Goal: Task Accomplishment & Management: Manage account settings

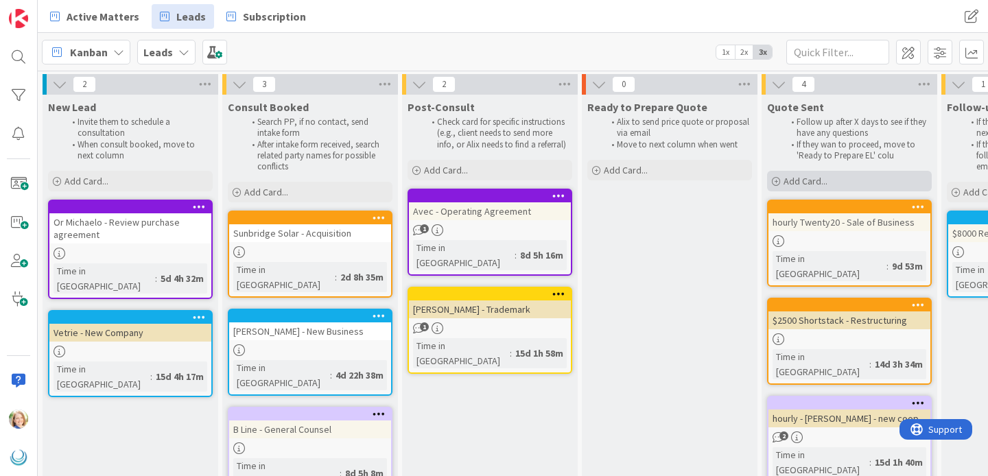
click at [805, 182] on span "Add Card..." at bounding box center [805, 181] width 44 height 12
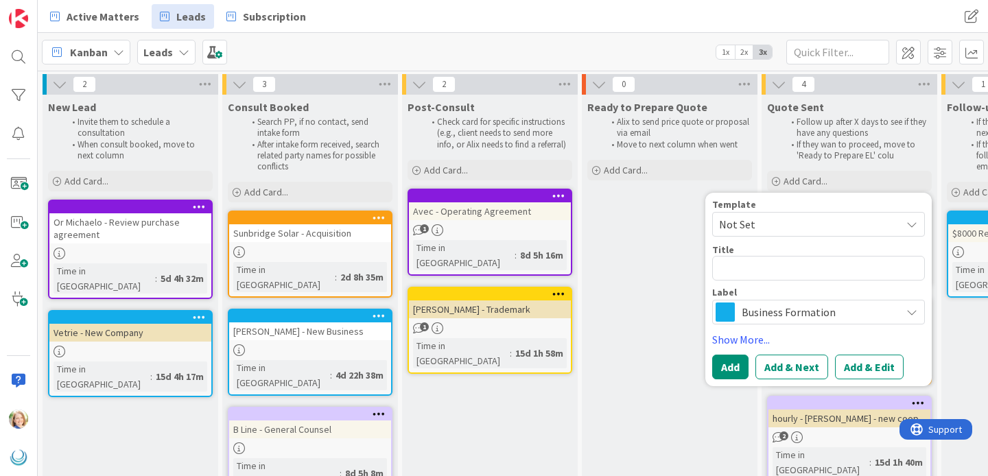
type textarea "x"
type textarea "$"
type textarea "x"
type textarea "$40"
type textarea "x"
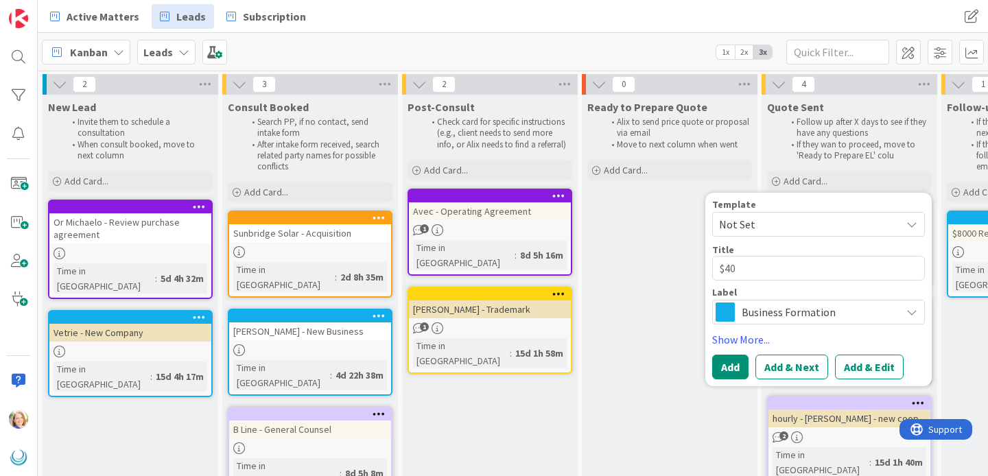
type textarea "$400"
type textarea "x"
type textarea "$4000"
type textarea "x"
type textarea "$4000"
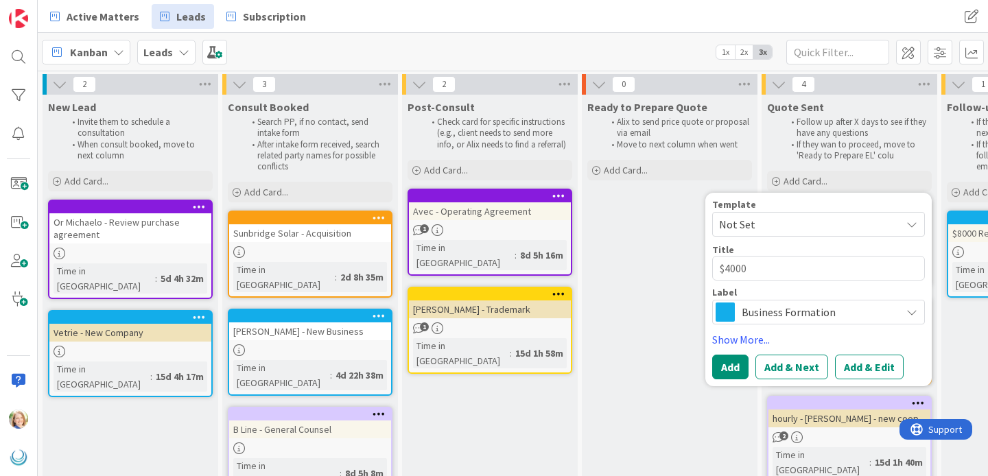
type textarea "x"
type textarea "$4000 E"
type textarea "x"
type textarea "$4000 Ec"
type textarea "x"
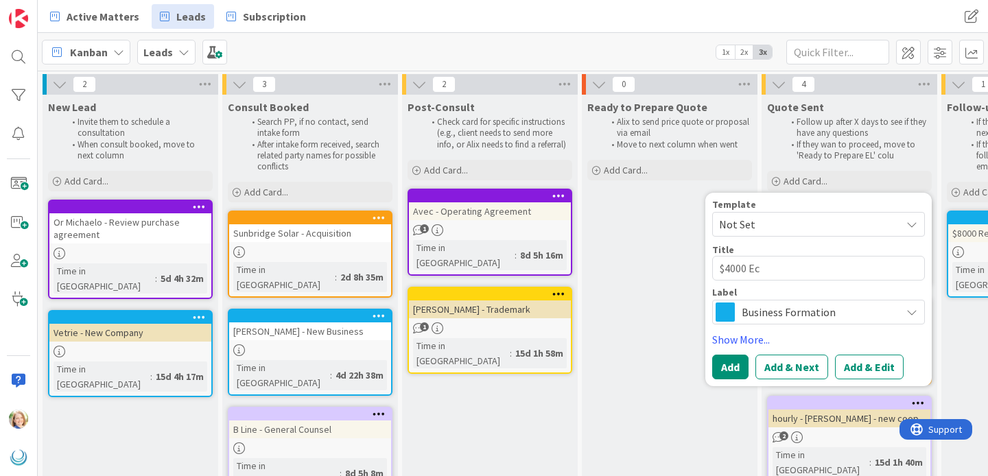
type textarea "$4000 Eco"
type textarea "x"
type textarea "$4000 Ecof"
type textarea "x"
type textarea "$4000 Ecofi"
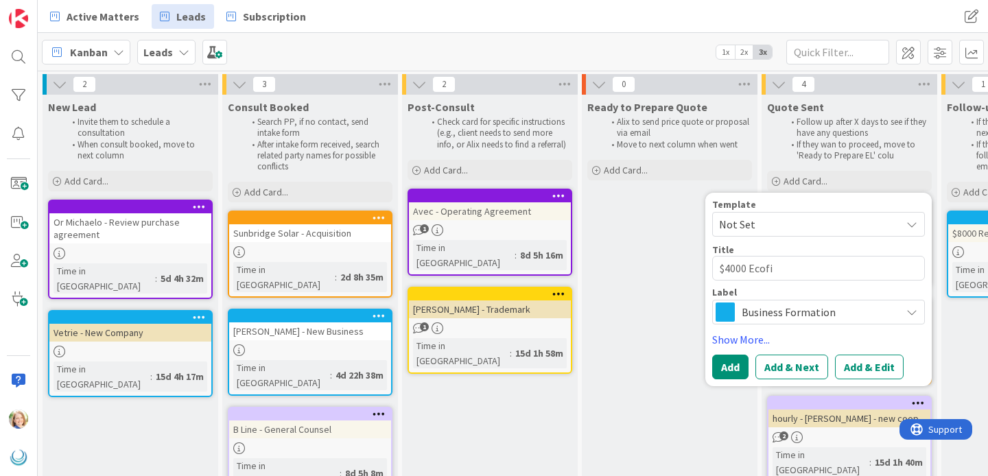
type textarea "x"
type textarea "$4000 Ecofini"
type textarea "x"
type textarea "$4000 Ecofinit"
type textarea "x"
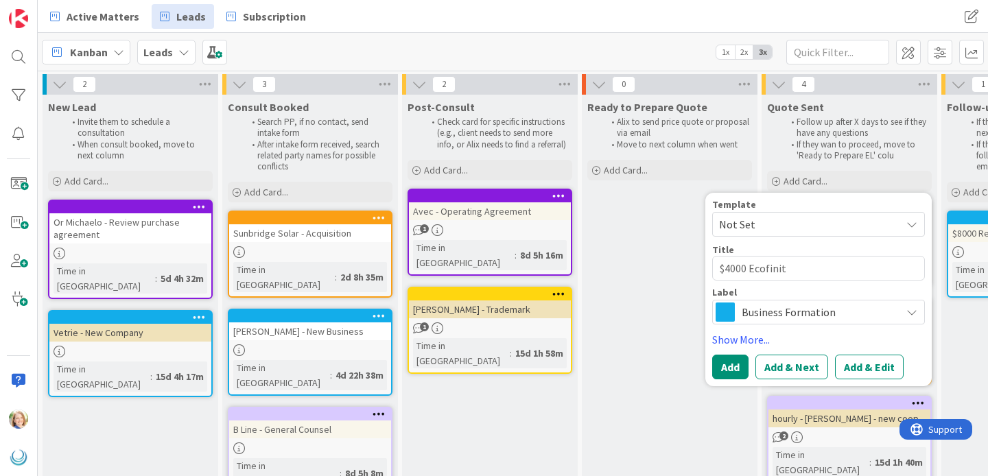
type textarea "$4000 Ecofinity"
type textarea "x"
type textarea "$4000 Ecofinity"
type textarea "x"
type textarea "$4000 Ecofinity -"
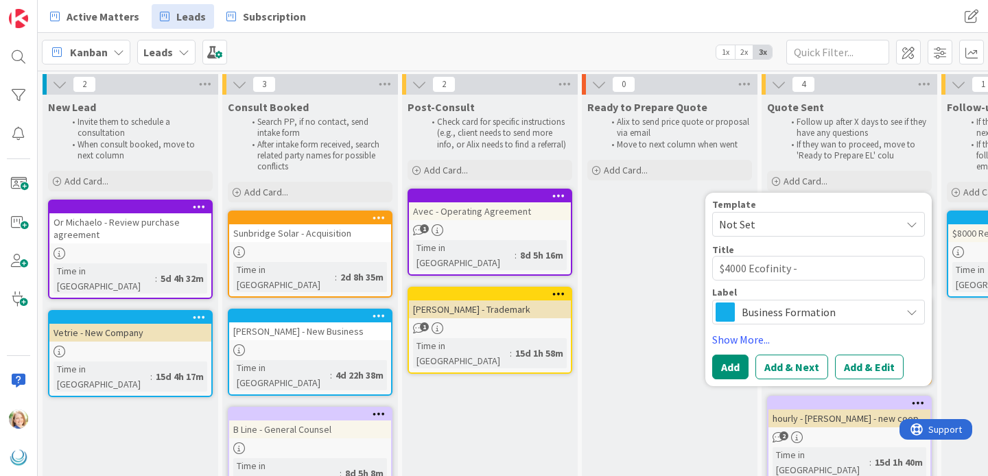
type textarea "x"
type textarea "$4000 Ecofinity -"
type textarea "x"
type textarea "$4000 Ecofinity - S"
type textarea "x"
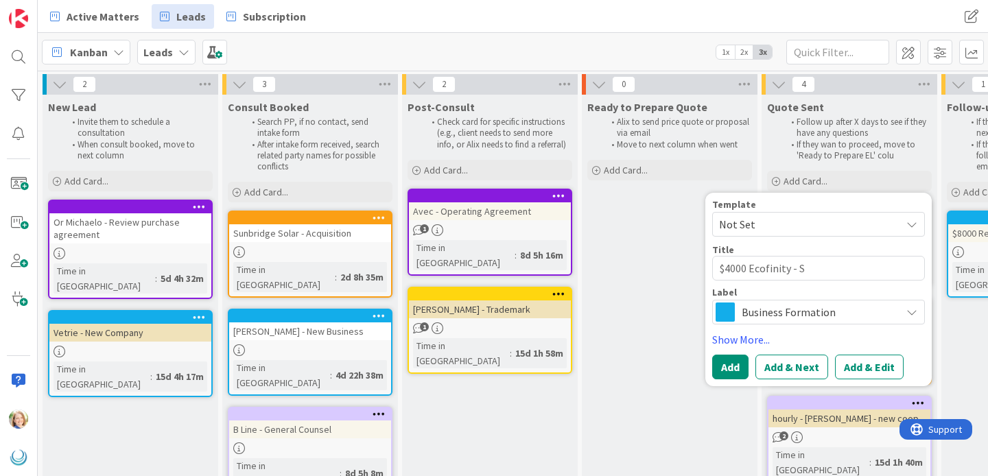
type textarea "$4000 Ecofinity - SA"
type textarea "x"
type textarea "$4000 Ecofinity - SAF"
type textarea "x"
type textarea "$4000 Ecofinity - SAFe"
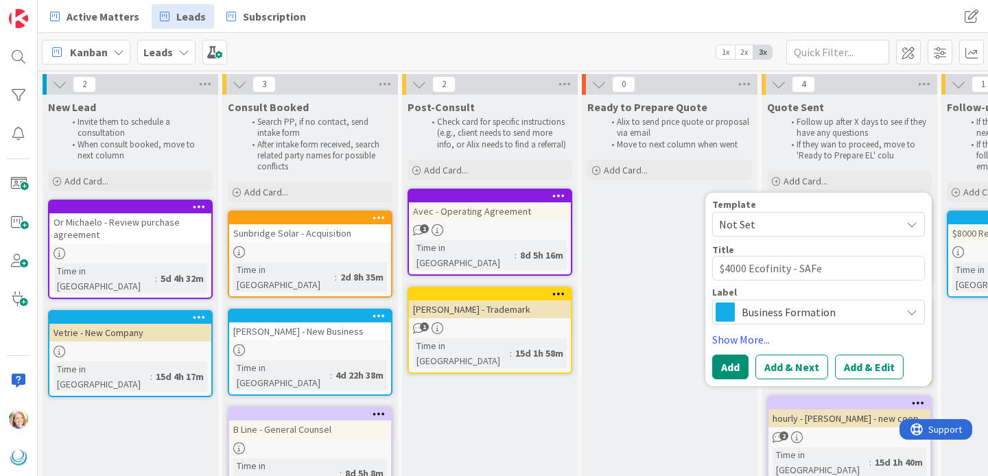
type textarea "x"
type textarea "$4000 Ecofinity - SAF"
type textarea "x"
type textarea "$4000 Ecofinity - SAFE"
click at [799, 314] on span "Business Formation" at bounding box center [818, 312] width 152 height 19
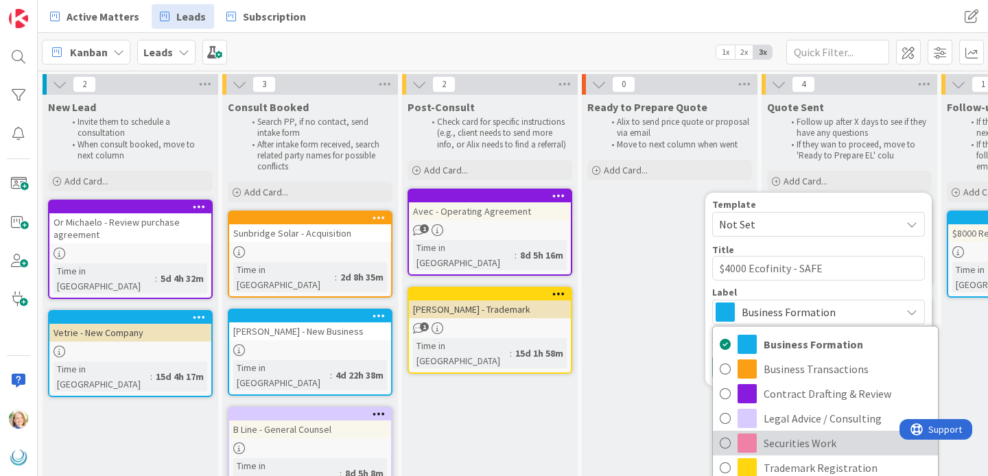
click at [796, 438] on span "Securities Work" at bounding box center [847, 443] width 167 height 21
type textarea "x"
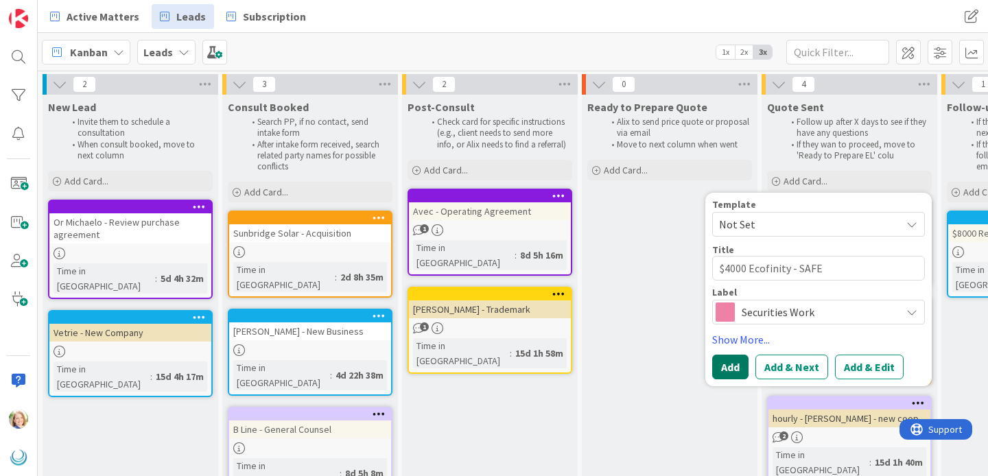
click at [731, 366] on button "Add" at bounding box center [730, 367] width 36 height 25
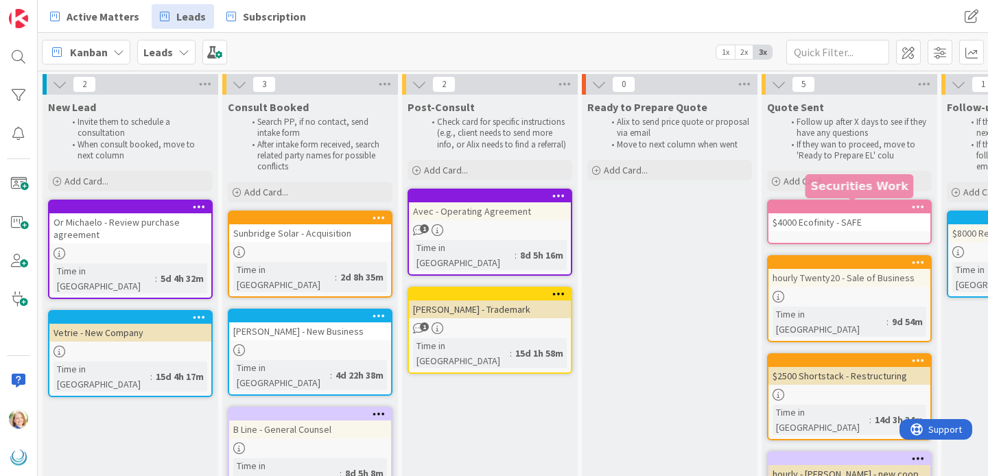
click at [799, 204] on div at bounding box center [853, 207] width 156 height 10
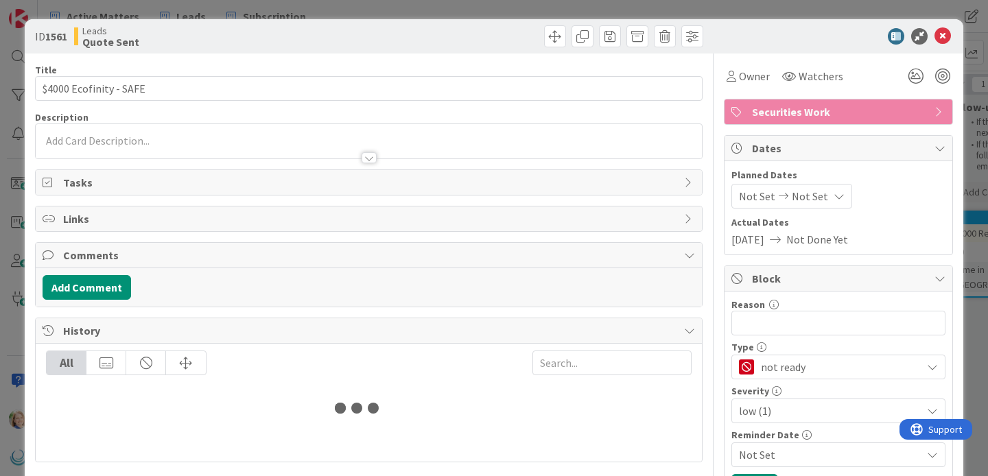
click at [160, 155] on div at bounding box center [369, 151] width 666 height 14
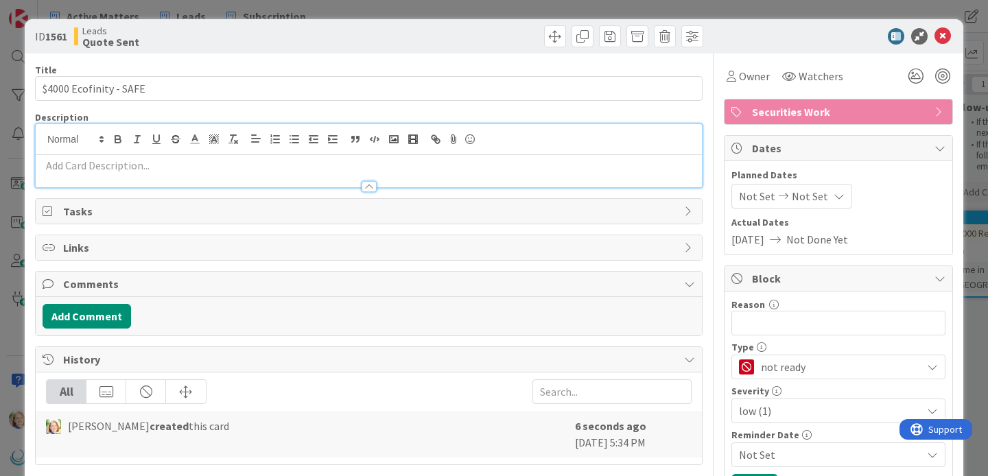
click at [158, 174] on div at bounding box center [369, 180] width 666 height 14
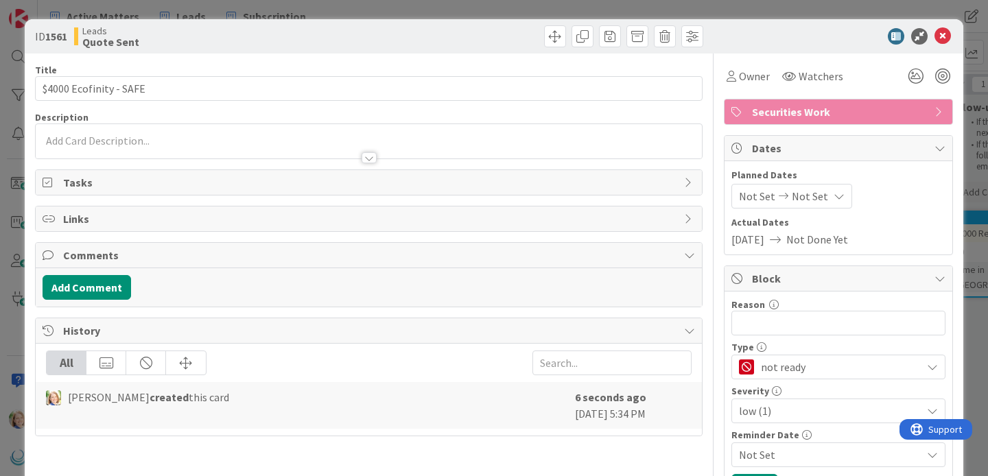
click at [158, 137] on p at bounding box center [369, 141] width 652 height 16
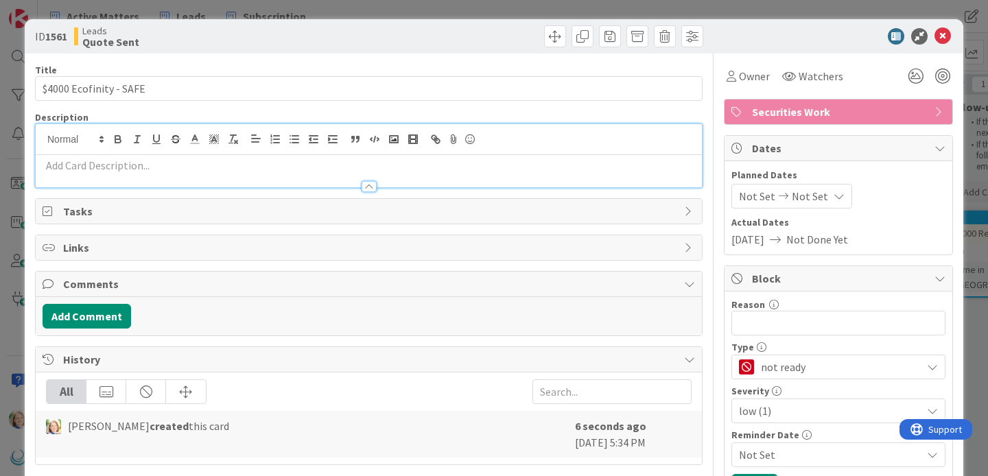
click at [157, 167] on p at bounding box center [369, 166] width 652 height 16
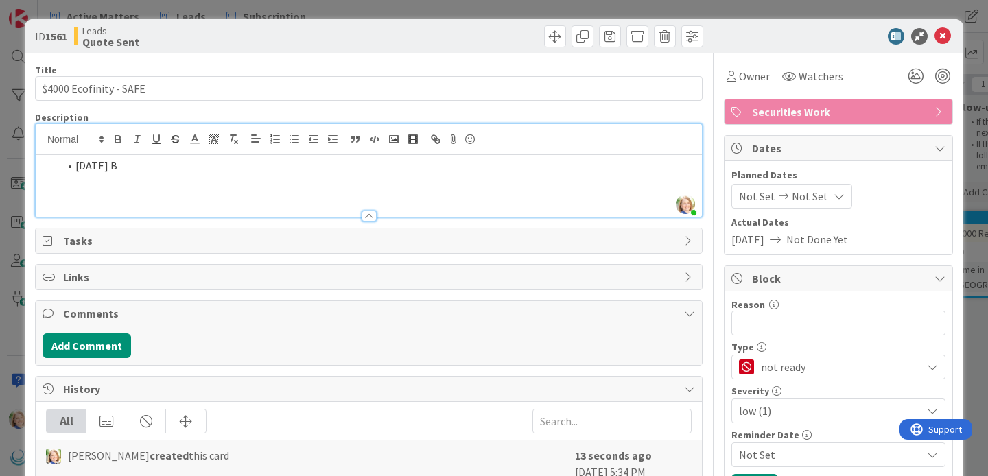
click at [99, 169] on li "[DATE] B" at bounding box center [377, 166] width 636 height 16
click at [146, 166] on li "[DATE] B" at bounding box center [377, 166] width 636 height 16
click at [76, 165] on li "[DATE] [PERSON_NAME] reached out with questions about raising on a SAFE" at bounding box center [377, 166] width 636 height 16
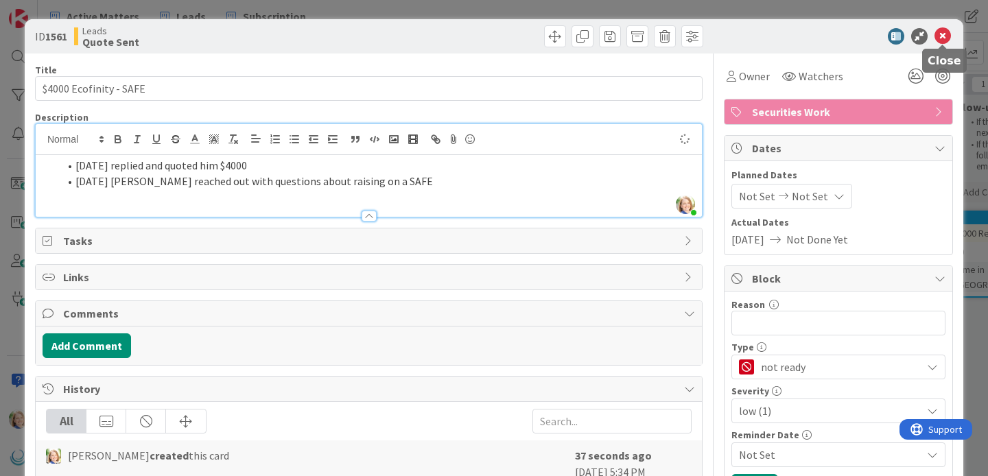
click at [943, 36] on icon at bounding box center [942, 36] width 16 height 16
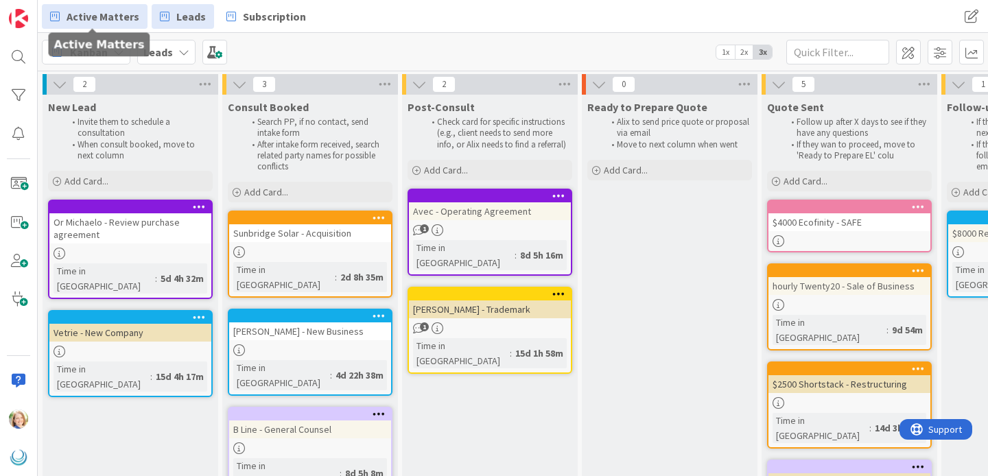
click at [99, 13] on span "Active Matters" at bounding box center [103, 16] width 73 height 16
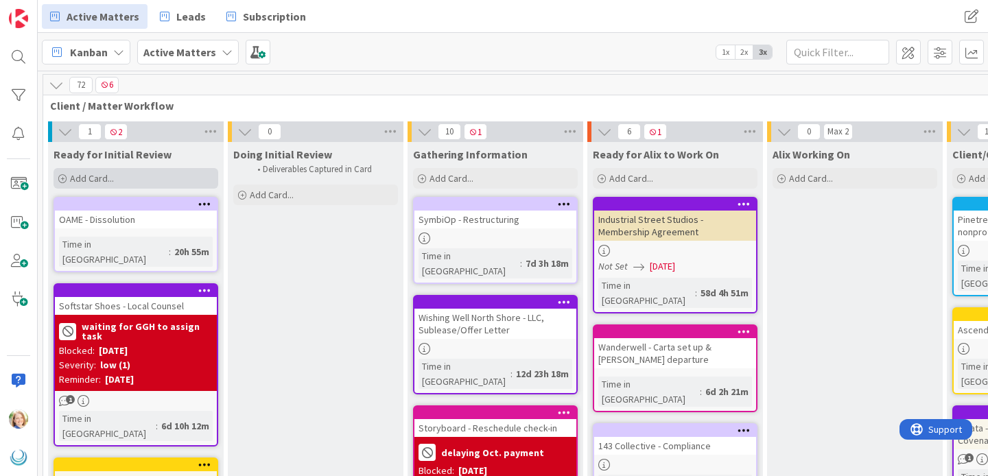
click at [107, 180] on span "Add Card..." at bounding box center [92, 178] width 44 height 12
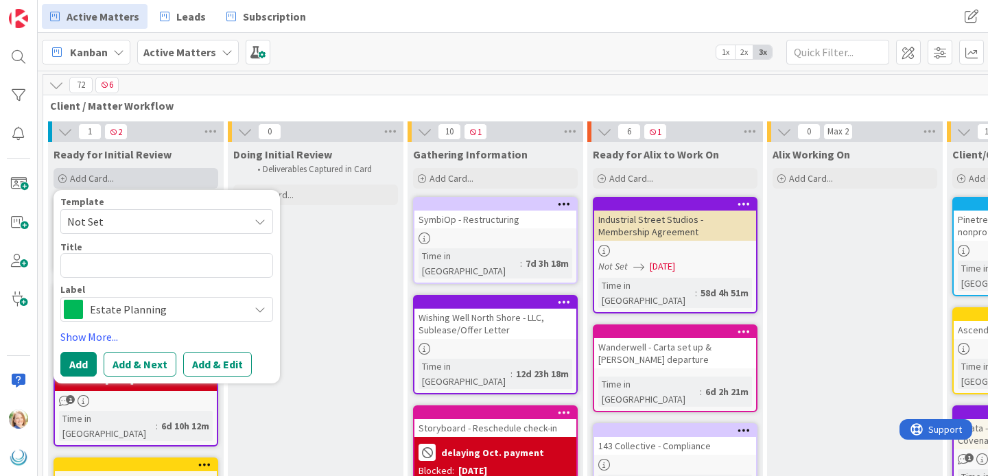
type textarea "x"
type textarea "O"
type textarea "x"
type textarea "OI"
type textarea "x"
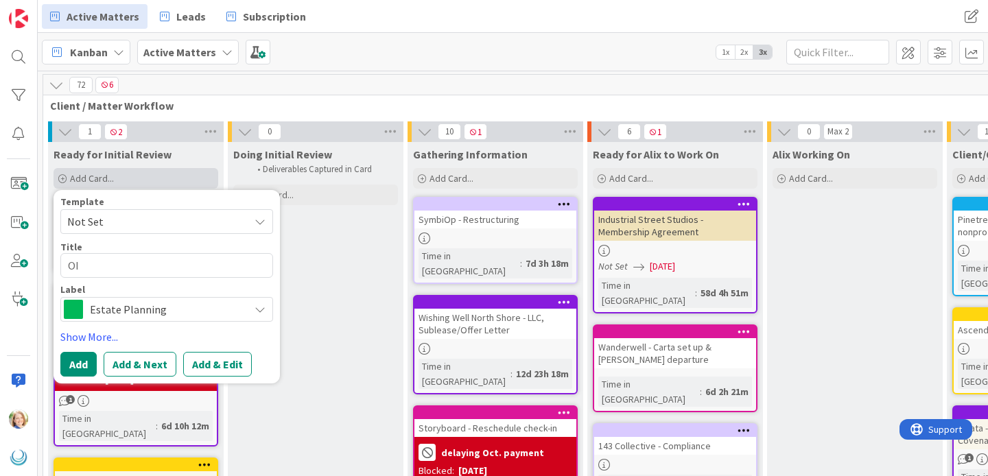
type textarea "OIC"
type textarea "x"
type textarea "OICG"
type textarea "x"
type textarea "OICG"
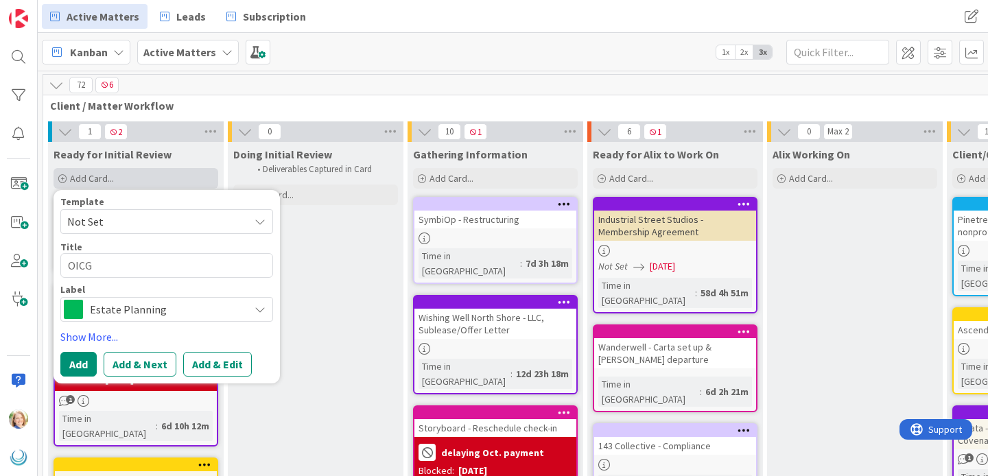
type textarea "x"
type textarea "OICG -"
type textarea "x"
type textarea "OICG -"
type textarea "x"
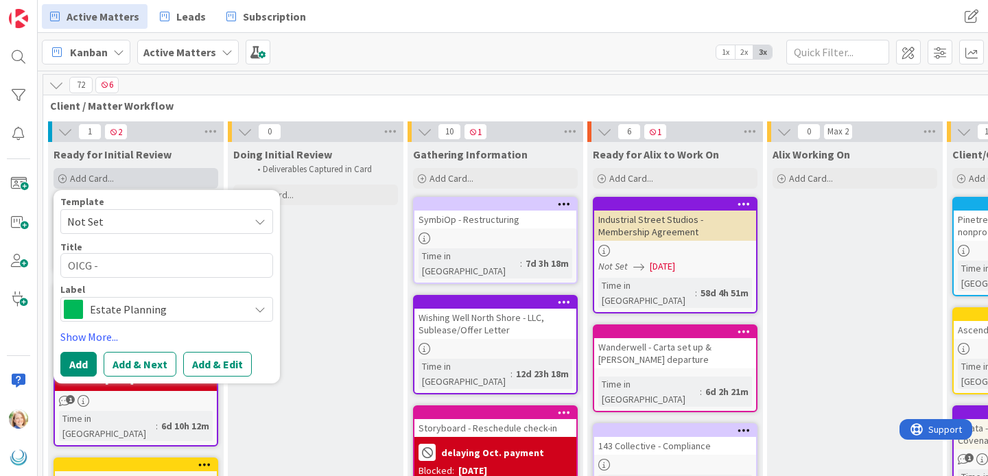
type textarea "OICG - W"
type textarea "x"
type textarea "OICG - [GEOGRAPHIC_DATA]"
type textarea "x"
type textarea "OICG - [GEOGRAPHIC_DATA]"
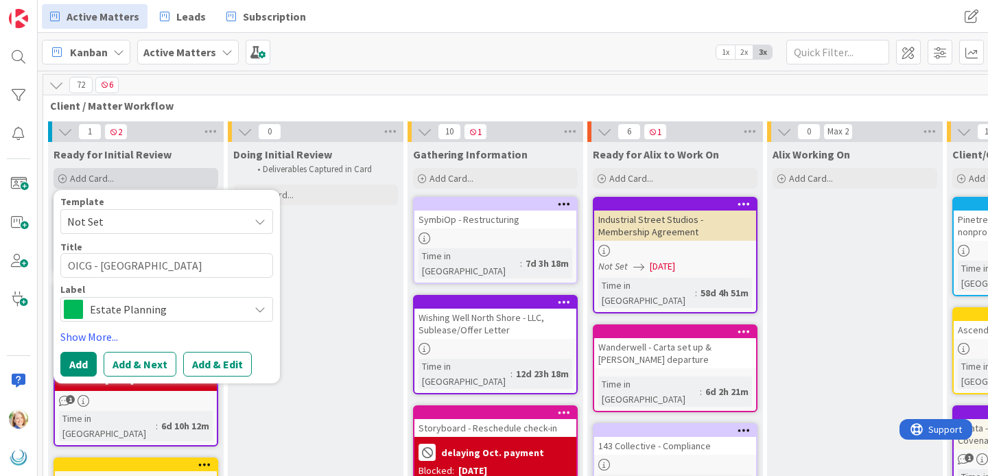
type textarea "x"
type textarea "OICG - WA R"
type textarea "x"
type textarea "OICG - WA Re"
type textarea "x"
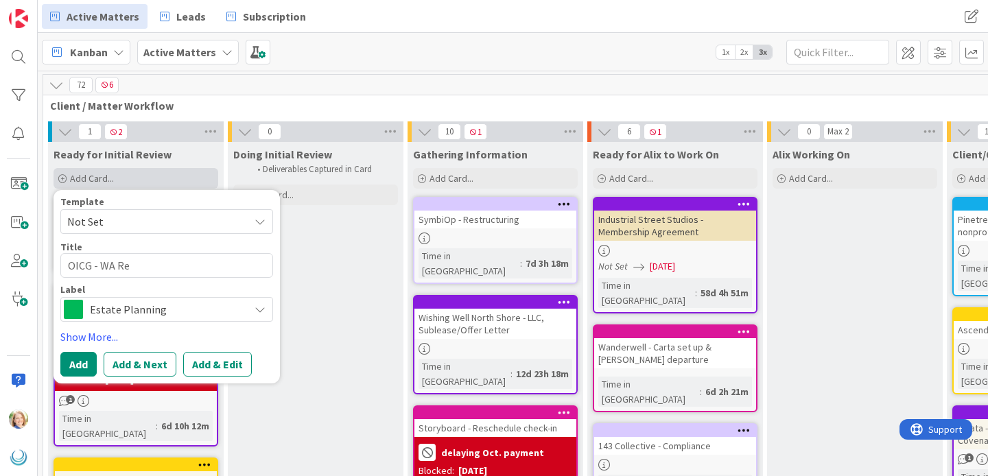
type textarea "OICG - [GEOGRAPHIC_DATA] Rep"
type textarea "x"
type textarea "OICG - WA Repo"
type textarea "x"
type textarea "OICG - WA Repor"
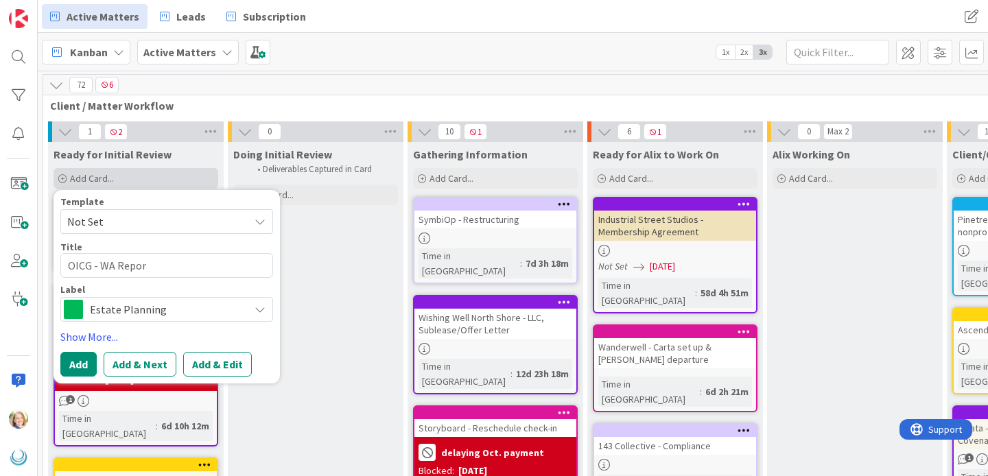
type textarea "x"
type textarea "OICG - WA Report"
click at [118, 308] on span "Estate Planning" at bounding box center [166, 309] width 152 height 19
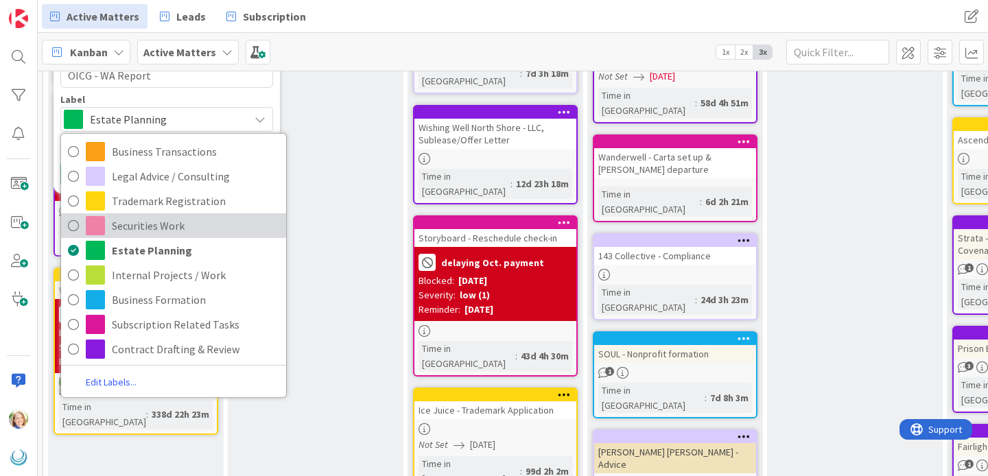
scroll to position [329, 0]
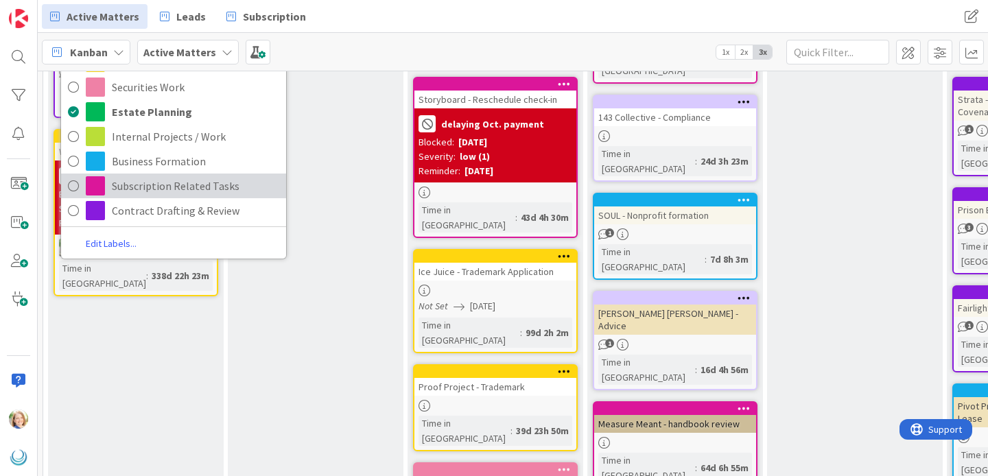
click at [149, 188] on span "Subscription Related Tasks" at bounding box center [195, 186] width 167 height 21
type textarea "x"
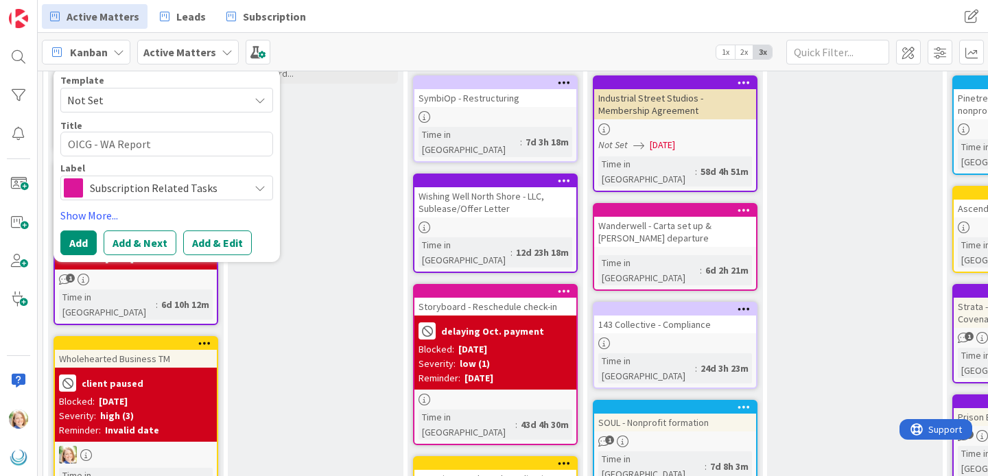
scroll to position [0, 0]
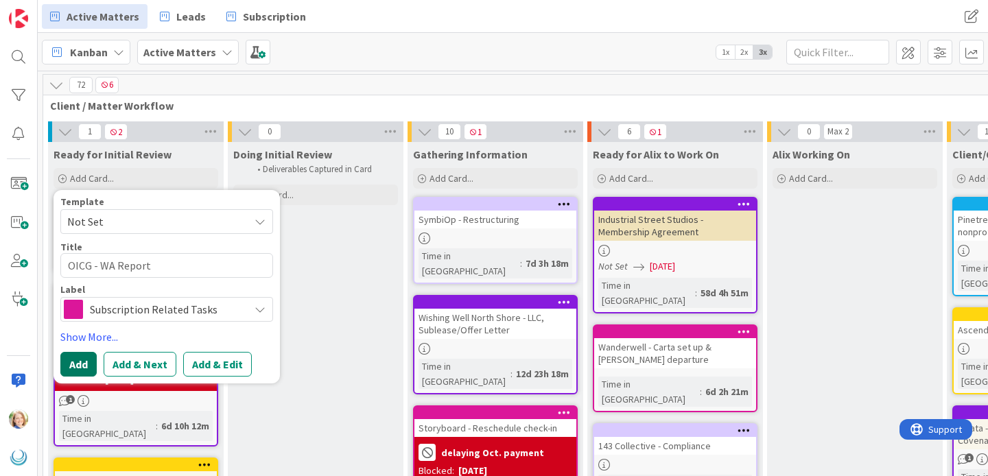
click at [80, 367] on button "Add" at bounding box center [78, 364] width 36 height 25
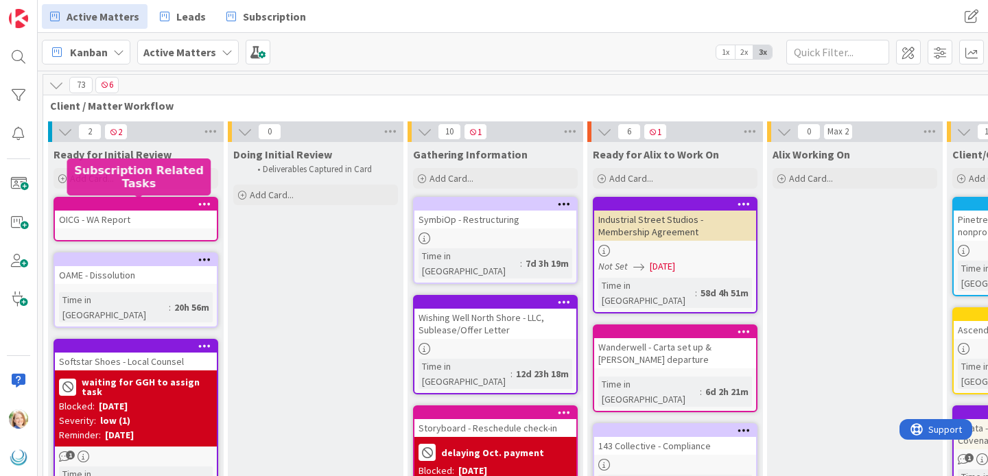
click at [178, 205] on div at bounding box center [139, 205] width 156 height 10
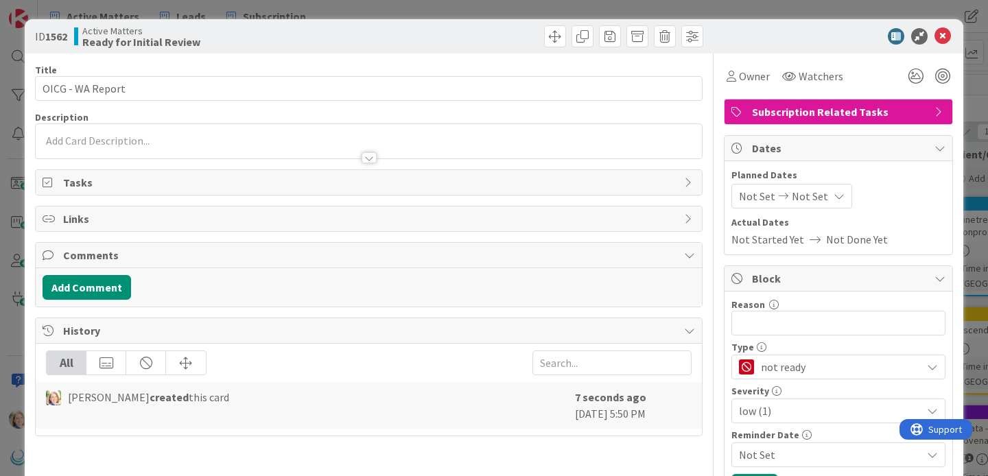
click at [834, 196] on icon at bounding box center [839, 196] width 11 height 11
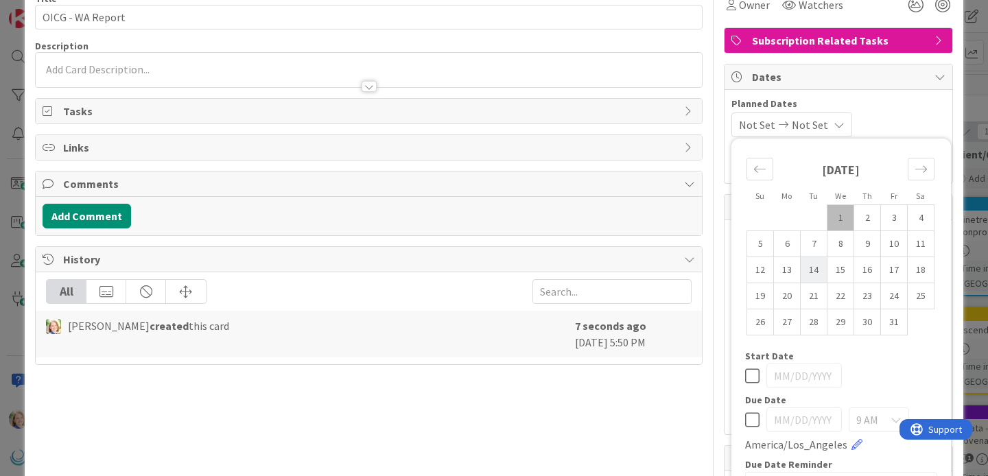
scroll to position [77, 0]
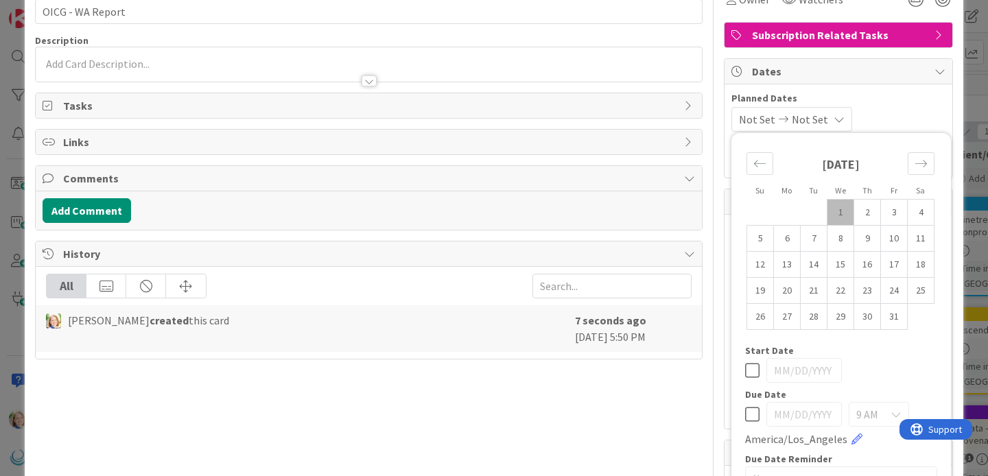
click at [749, 414] on icon at bounding box center [752, 414] width 14 height 16
click at [809, 416] on input "[DATE]" at bounding box center [803, 414] width 75 height 25
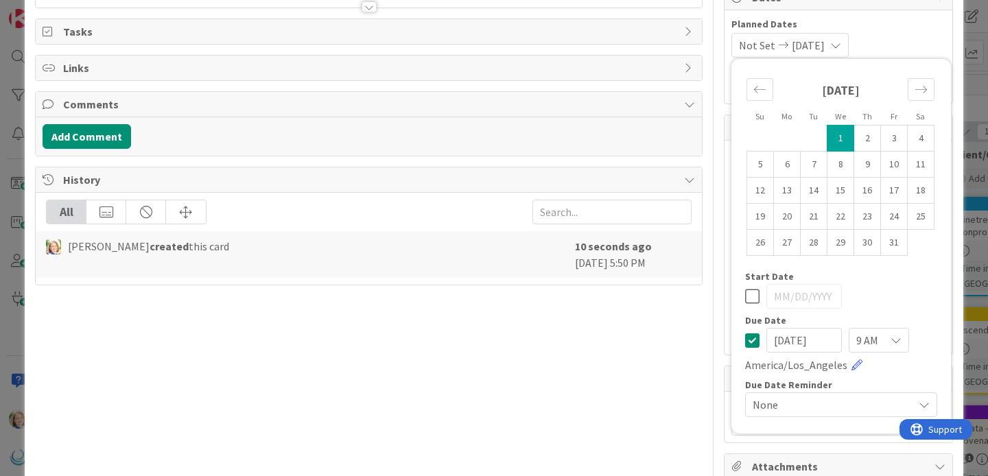
scroll to position [167, 0]
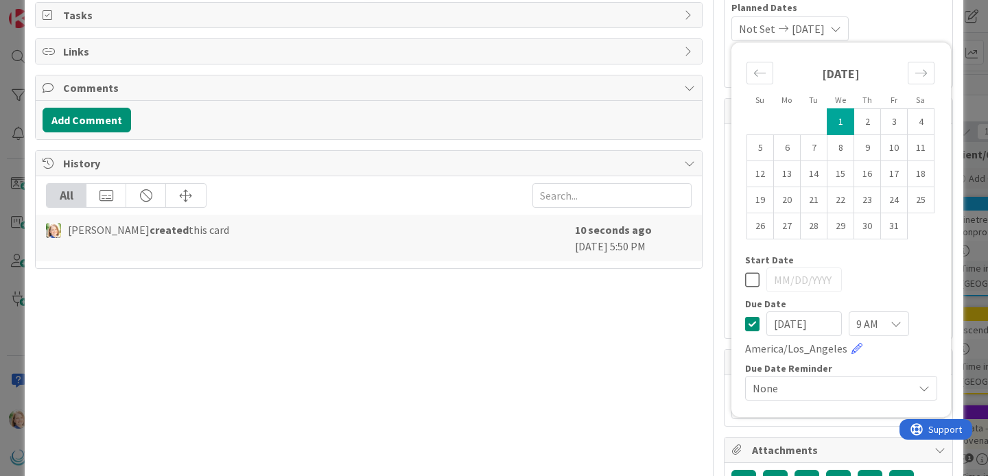
click at [827, 329] on input "[DATE]" at bounding box center [803, 323] width 75 height 25
click at [798, 322] on input "[DATE]" at bounding box center [803, 323] width 75 height 25
type input "[DATE]"
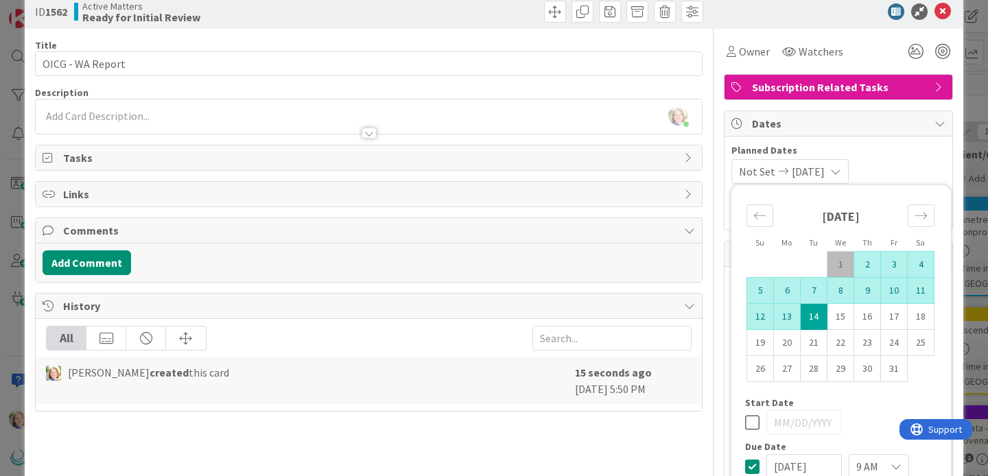
scroll to position [0, 0]
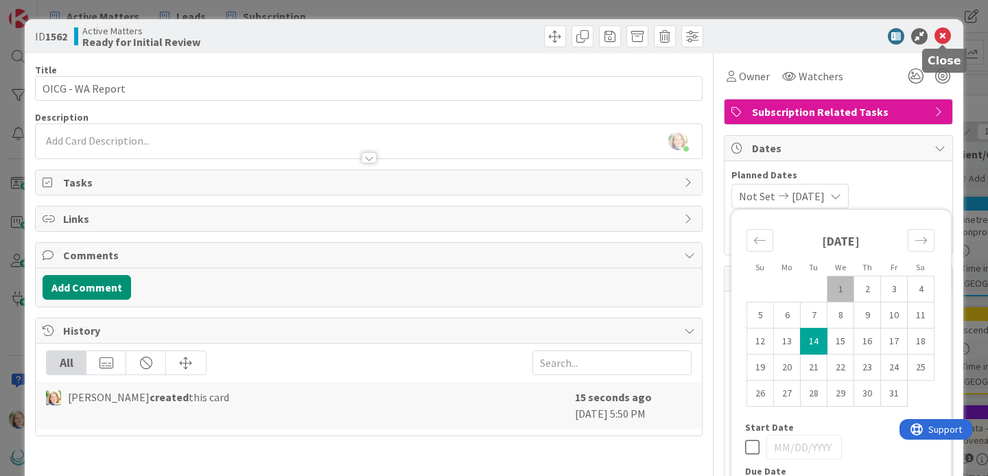
click at [941, 36] on icon at bounding box center [942, 36] width 16 height 16
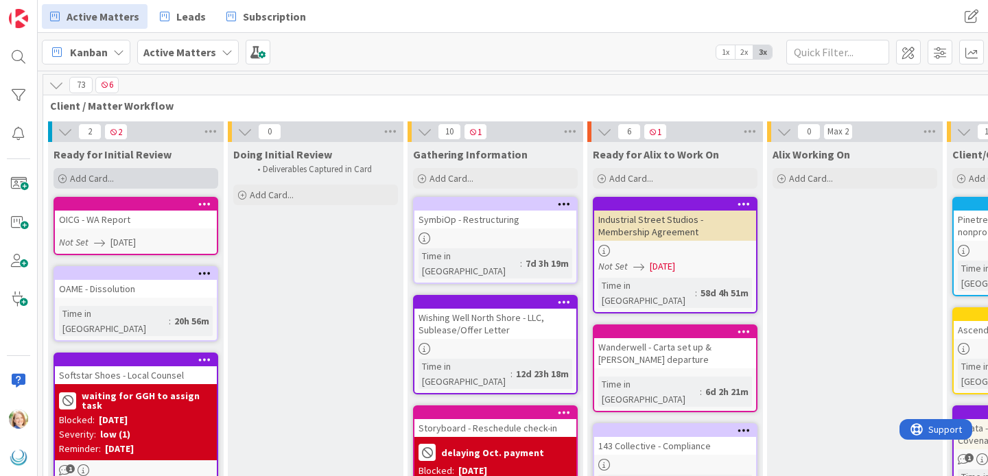
click at [107, 180] on span "Add Card..." at bounding box center [92, 178] width 44 height 12
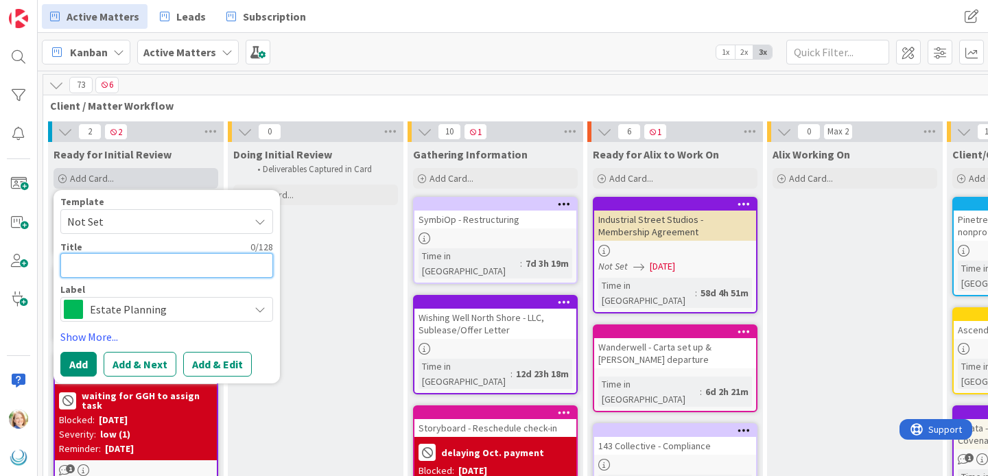
type textarea "x"
type textarea "S"
type textarea "x"
type textarea "St"
type textarea "x"
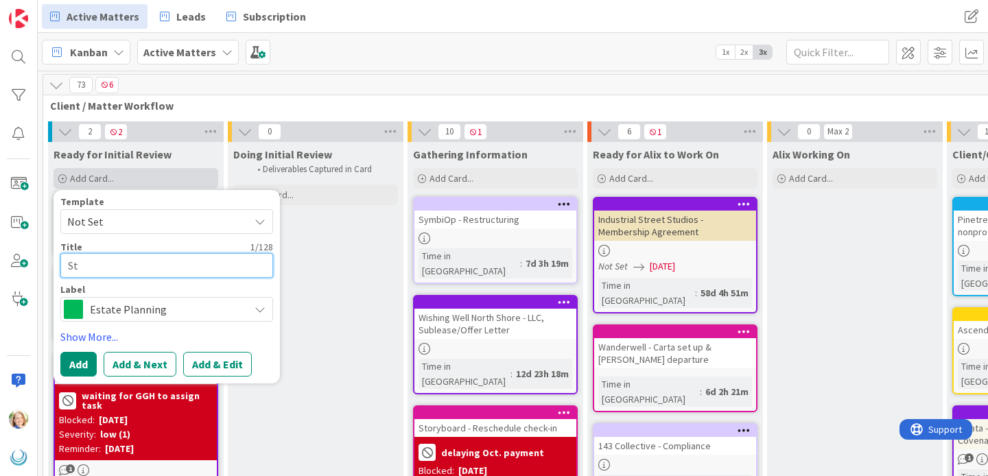
type textarea "Sto"
type textarea "x"
type textarea "Stor"
type textarea "x"
type textarea "Story"
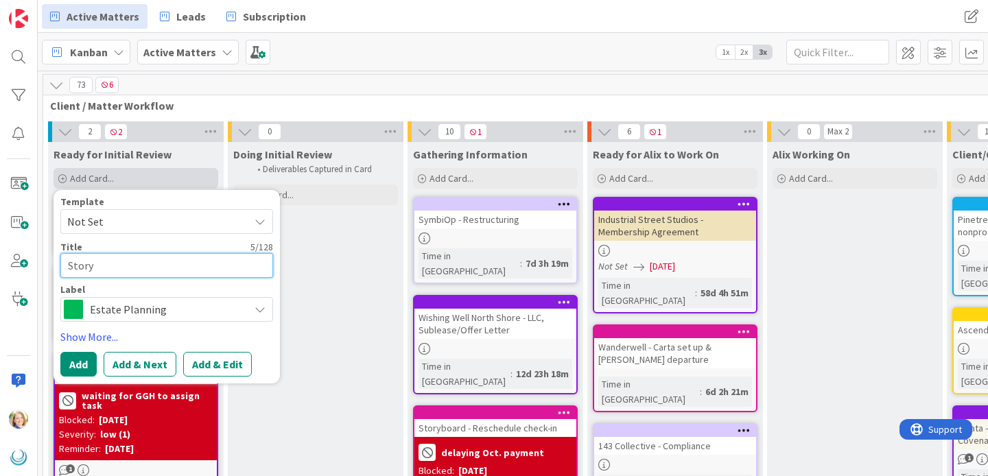
type textarea "x"
type textarea "Storybo"
type textarea "x"
type textarea "Storyboa"
type textarea "x"
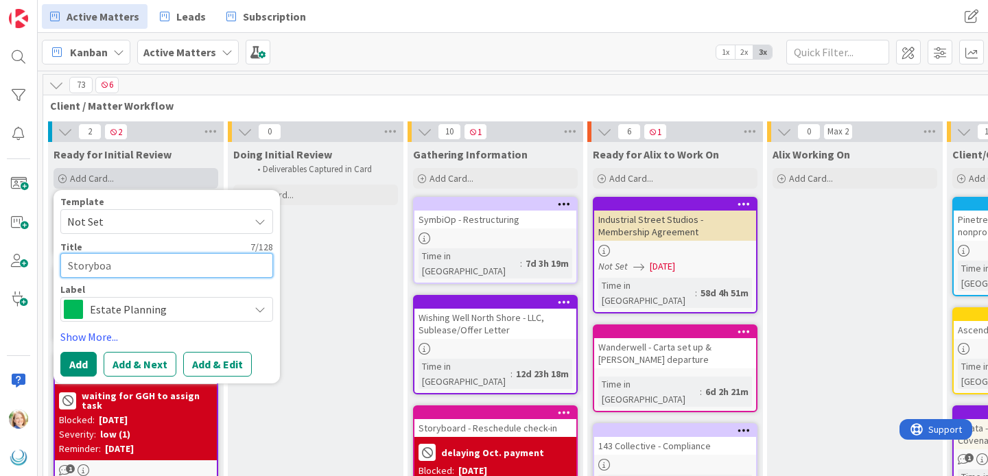
type textarea "Storyboar"
type textarea "x"
type textarea "Storyboard"
type textarea "x"
type textarea "Storyboard"
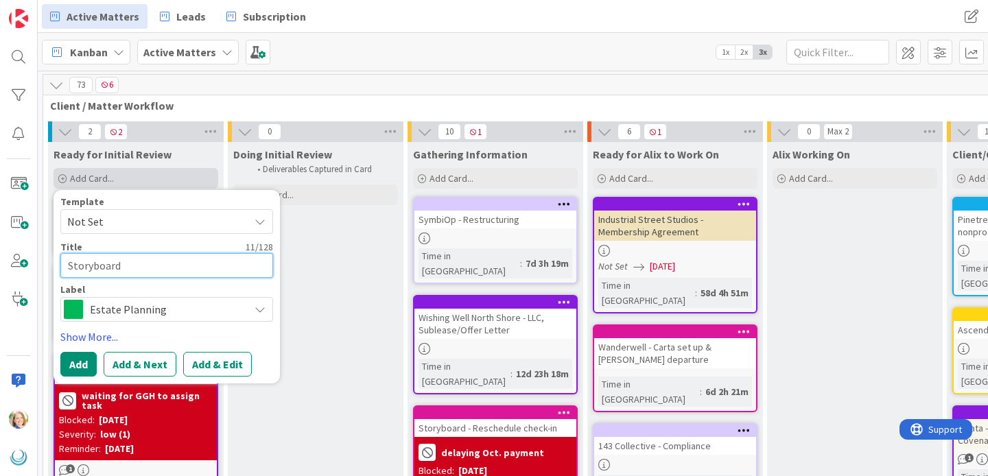
type textarea "x"
type textarea "Storyboard -"
type textarea "x"
type textarea "Storyboard -"
type textarea "x"
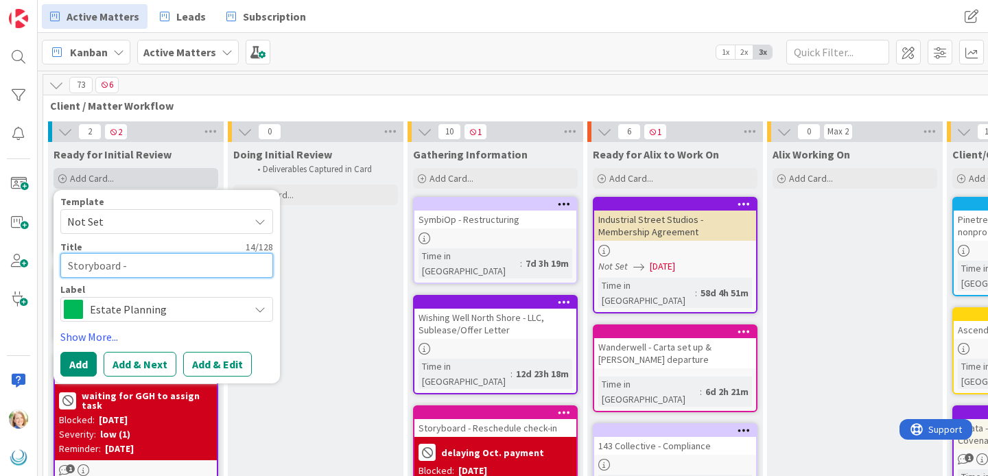
type textarea "Storyboard - O"
type textarea "x"
type textarea "Storyboard - OR"
type textarea "x"
type textarea "Storyboard - OR"
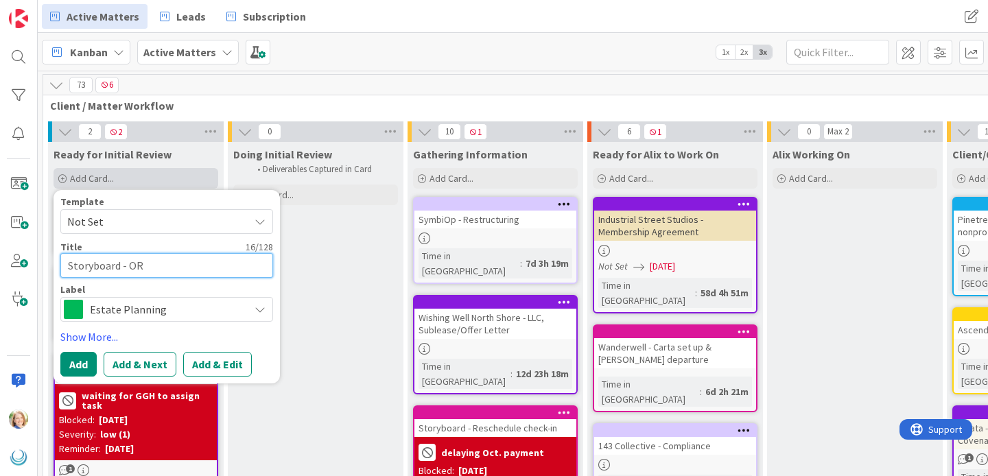
type textarea "x"
type textarea "Storyboard - OR R"
type textarea "x"
type textarea "Storyboard - OR Re"
type textarea "x"
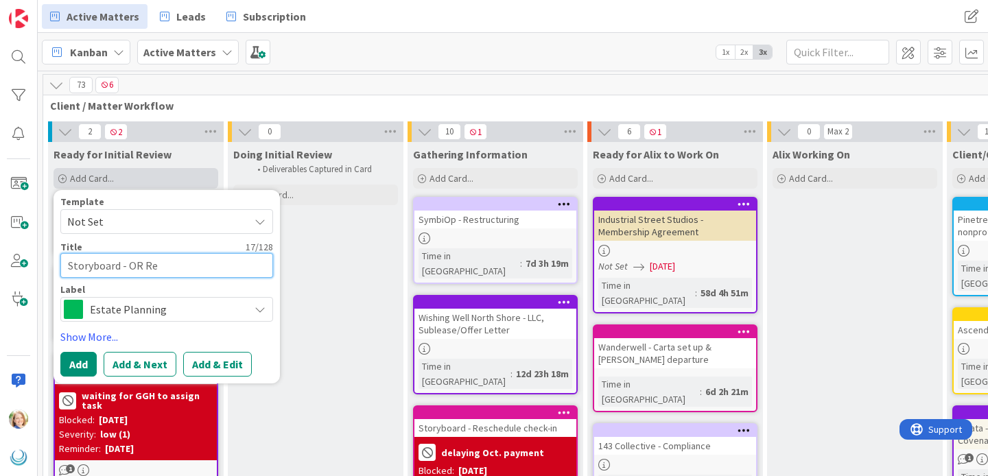
type textarea "Storyboard - OR Rep"
type textarea "x"
type textarea "Storyboard - OR Repo"
type textarea "x"
type textarea "Storyboard - OR Repor"
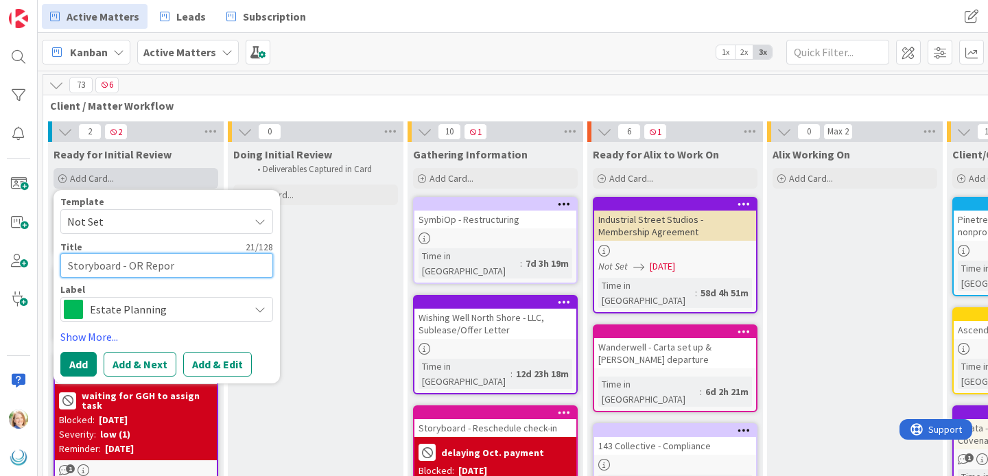
type textarea "x"
type textarea "Storyboard - OR Report"
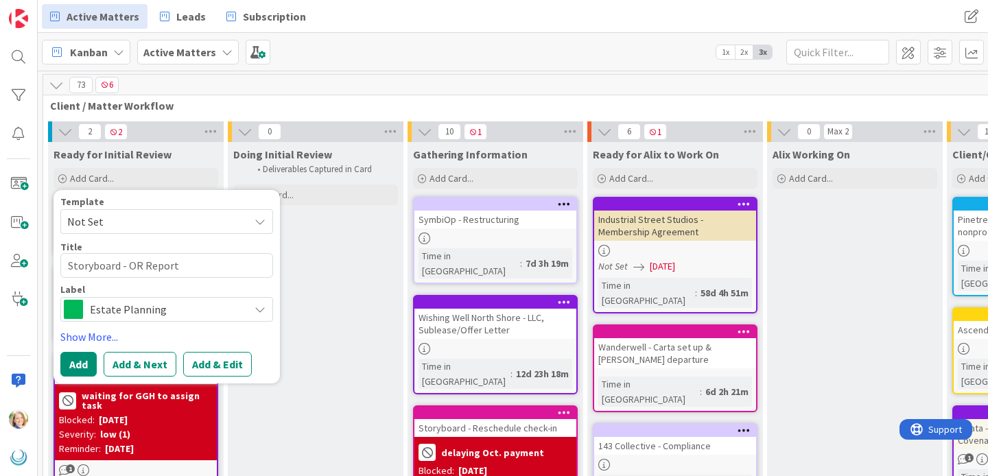
click at [94, 311] on span "Estate Planning" at bounding box center [166, 309] width 152 height 19
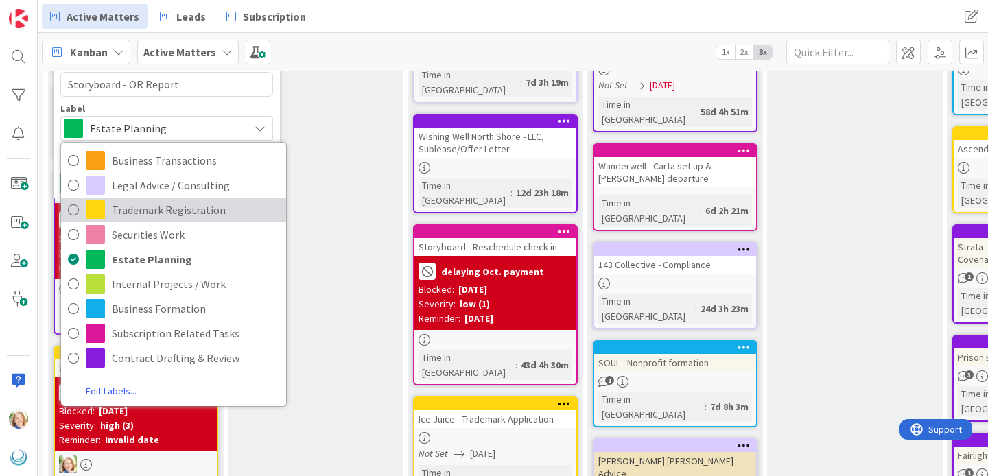
scroll to position [193, 0]
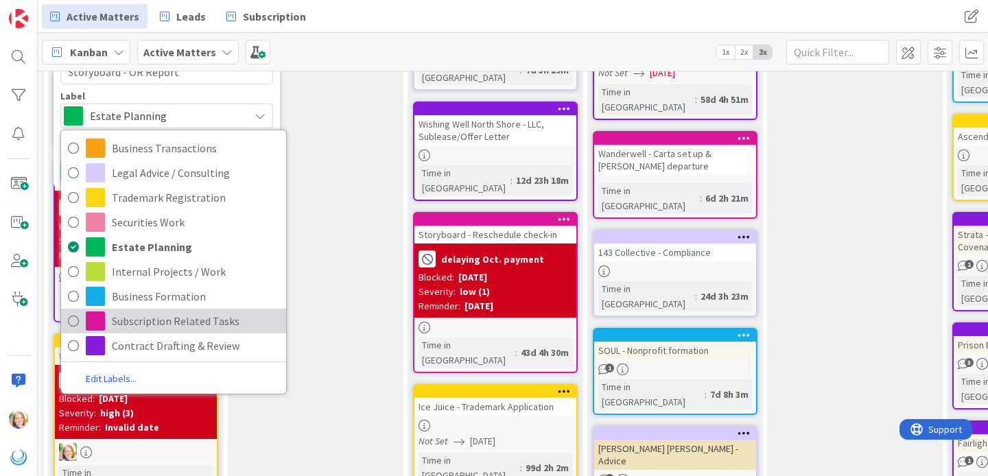
click at [111, 322] on link "Subscription Related Tasks" at bounding box center [173, 321] width 225 height 25
type textarea "x"
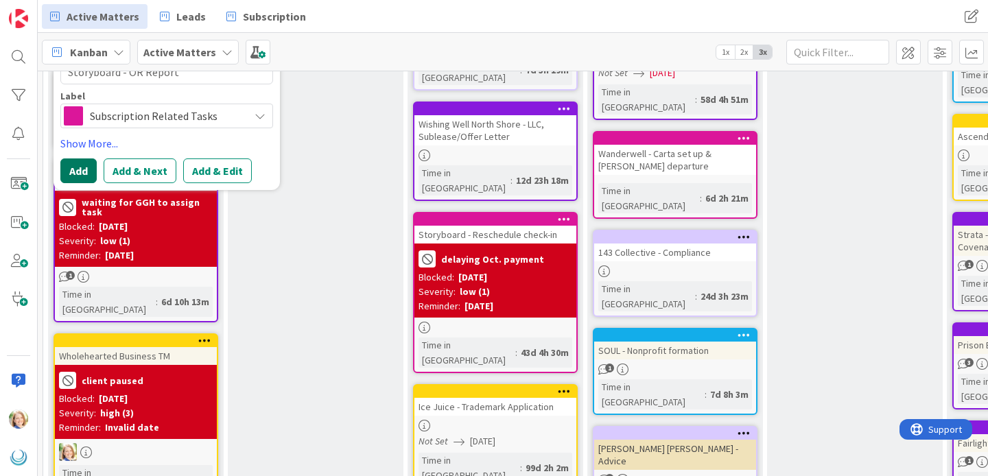
click at [82, 167] on button "Add" at bounding box center [78, 170] width 36 height 25
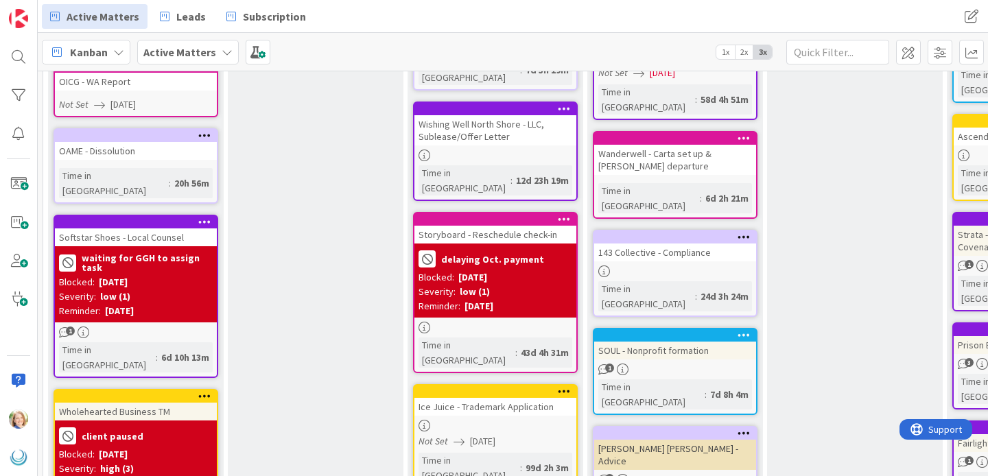
scroll to position [0, 0]
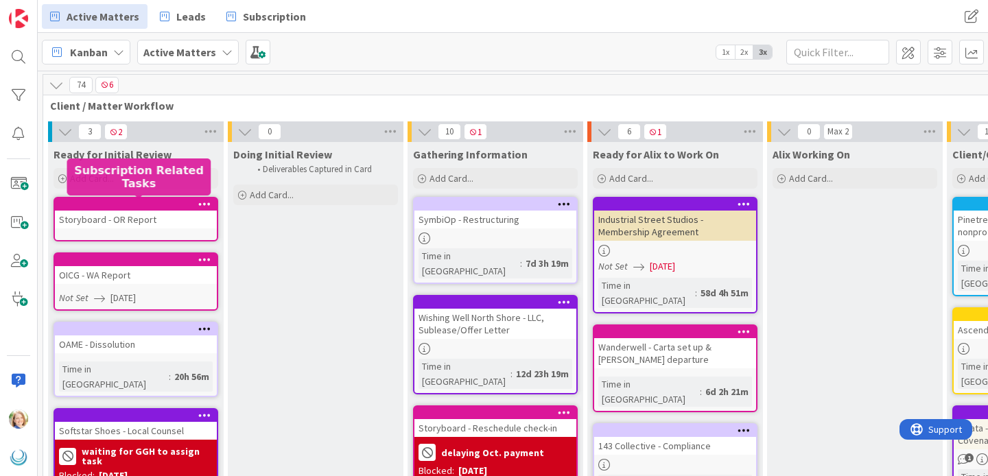
click at [133, 202] on div at bounding box center [139, 205] width 156 height 10
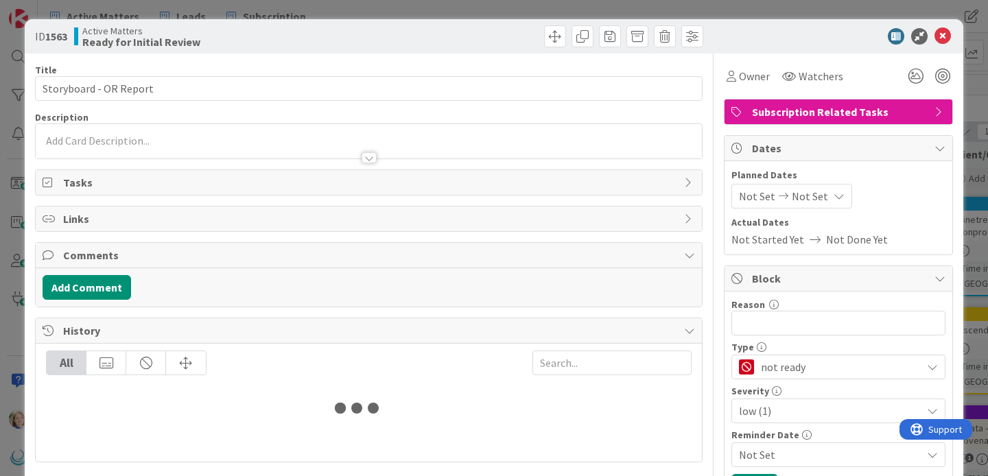
click at [810, 198] on span "Not Set" at bounding box center [810, 196] width 36 height 16
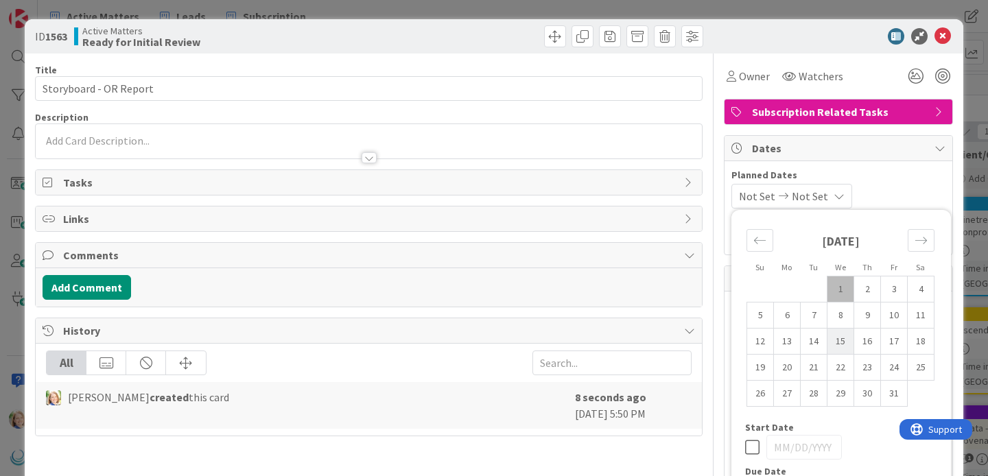
click at [846, 347] on td "15" at bounding box center [840, 342] width 27 height 26
type input "[DATE]"
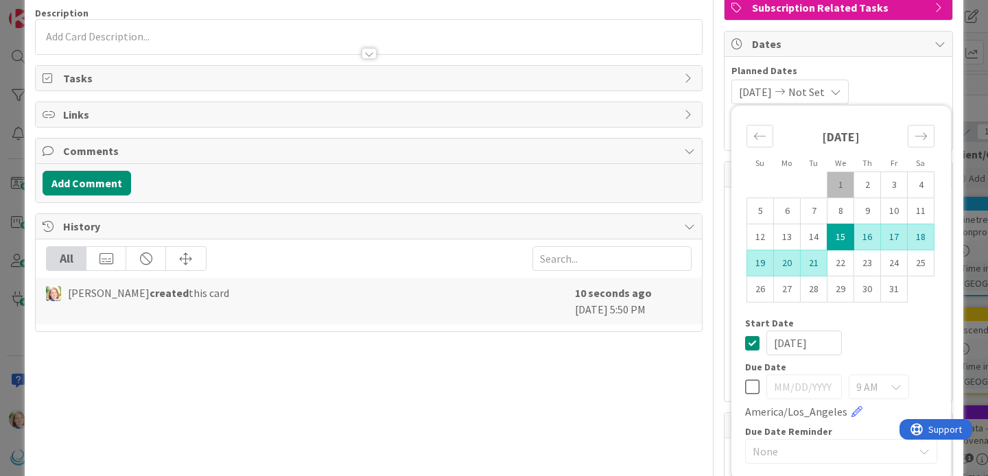
scroll to position [105, 0]
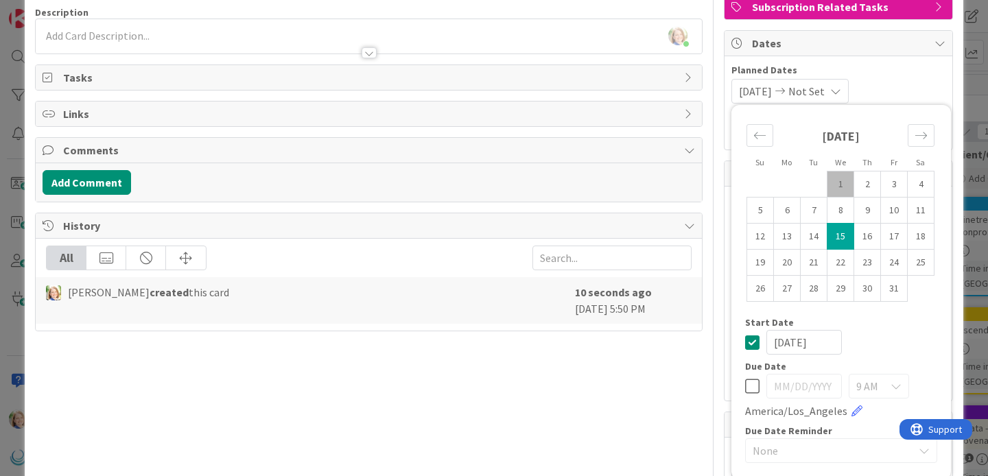
click at [753, 341] on icon at bounding box center [752, 342] width 14 height 16
click at [753, 386] on icon at bounding box center [752, 386] width 14 height 16
click at [799, 386] on input "[DATE]" at bounding box center [803, 386] width 75 height 25
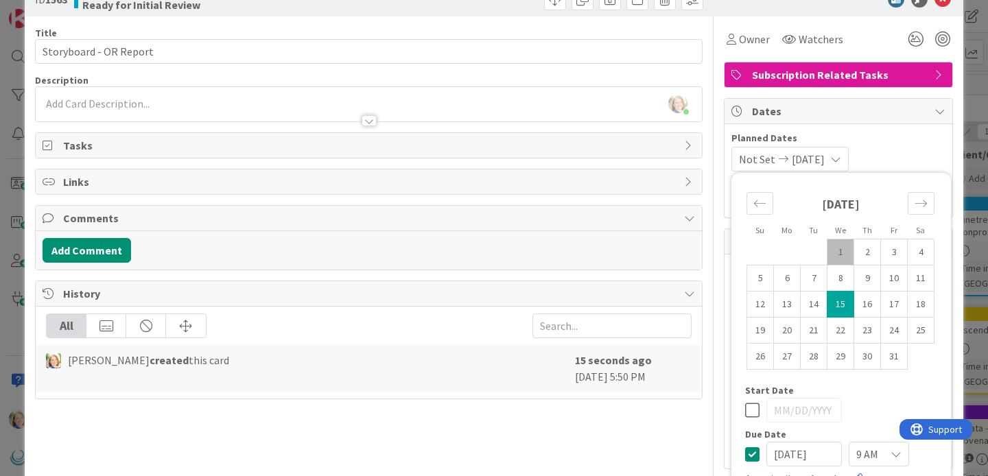
scroll to position [0, 0]
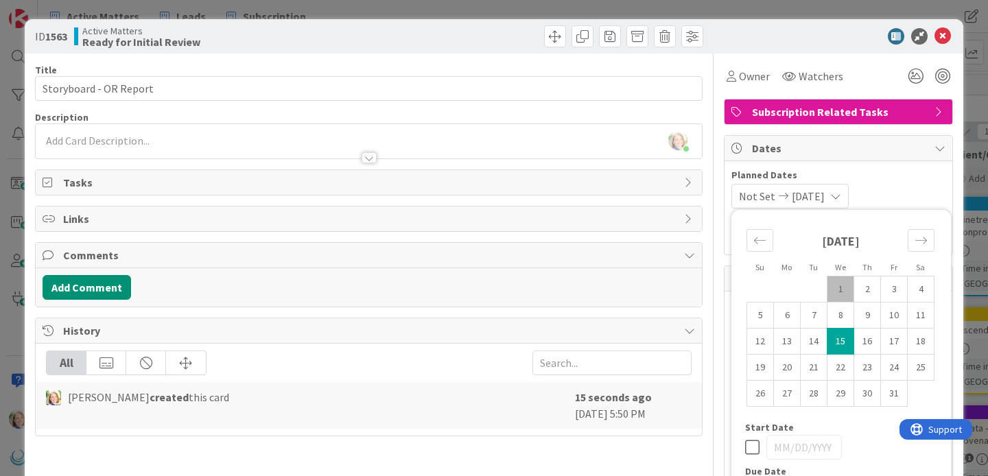
type input "[DATE]"
click at [480, 110] on div "Title 22 / 128 Storyboard - OR Report Description [PERSON_NAME] just joined Own…" at bounding box center [369, 402] width 668 height 697
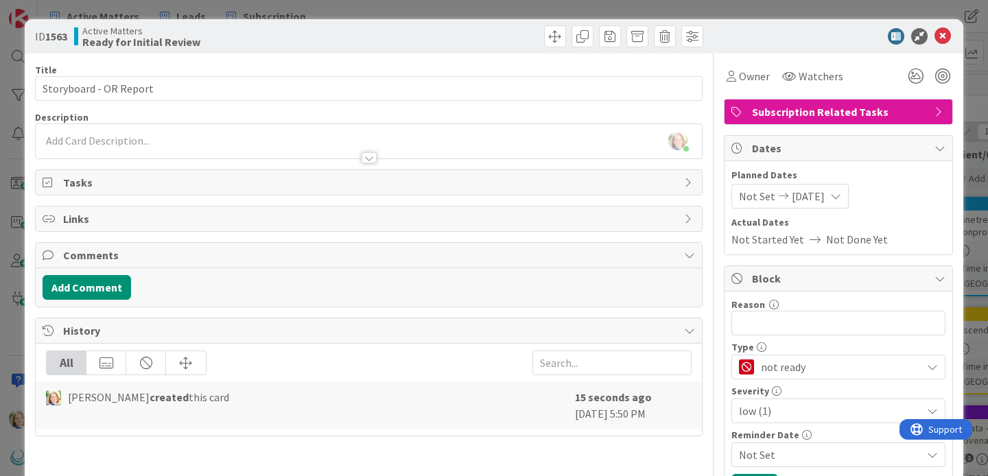
click at [472, 137] on div "[PERSON_NAME] just joined" at bounding box center [369, 141] width 666 height 34
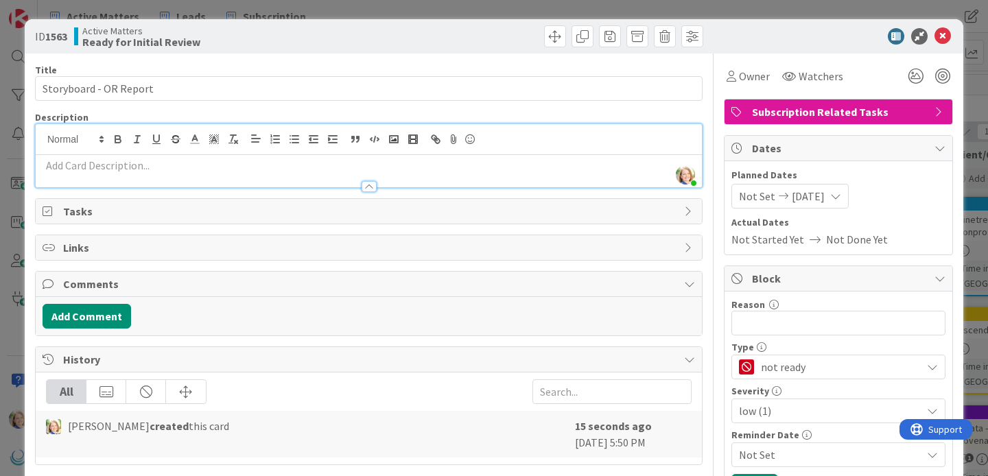
click at [789, 370] on span "not ready" at bounding box center [838, 366] width 154 height 19
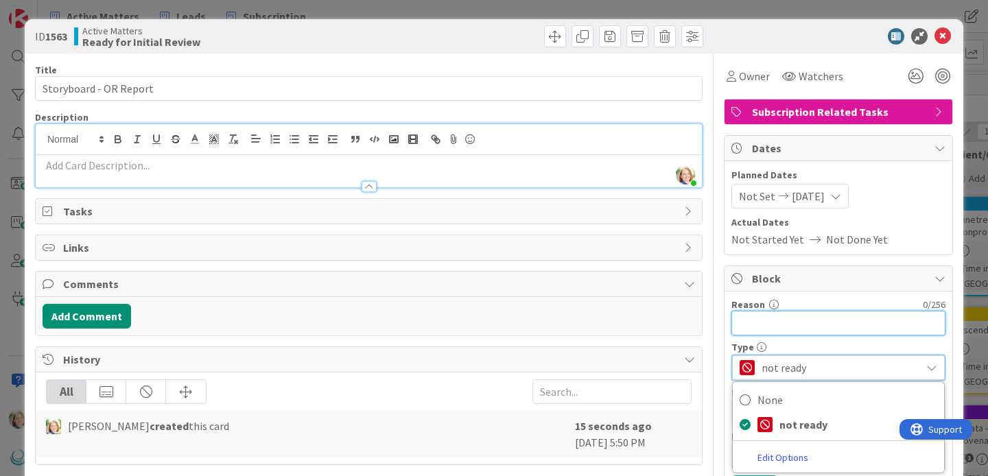
click at [783, 318] on input "Reason" at bounding box center [838, 323] width 214 height 25
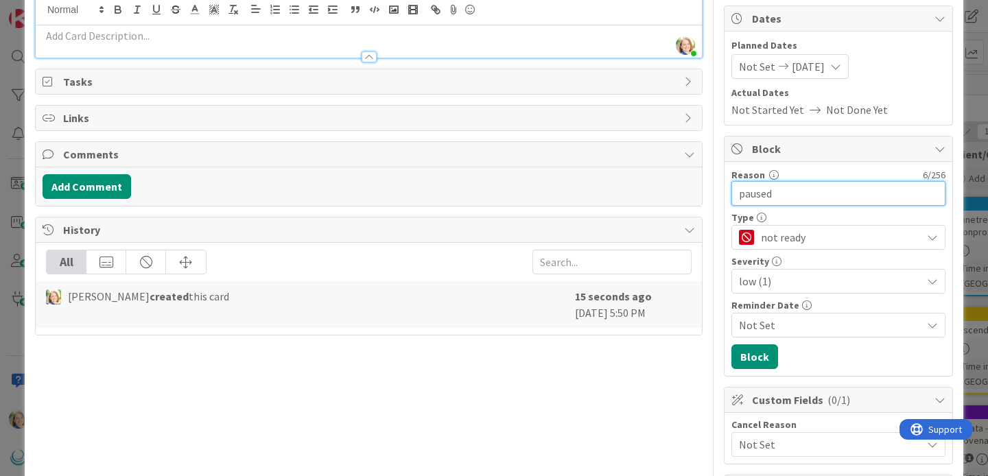
scroll to position [130, 0]
type input "paused"
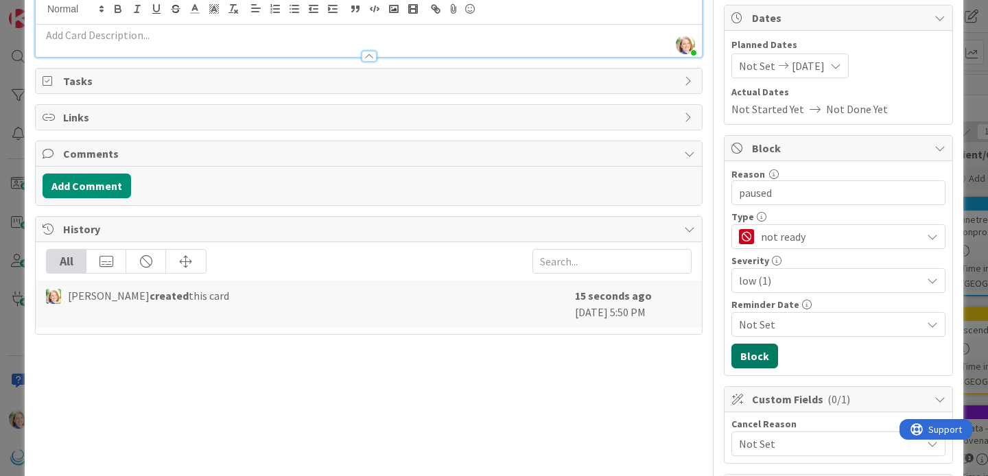
click at [756, 358] on button "Block" at bounding box center [754, 356] width 47 height 25
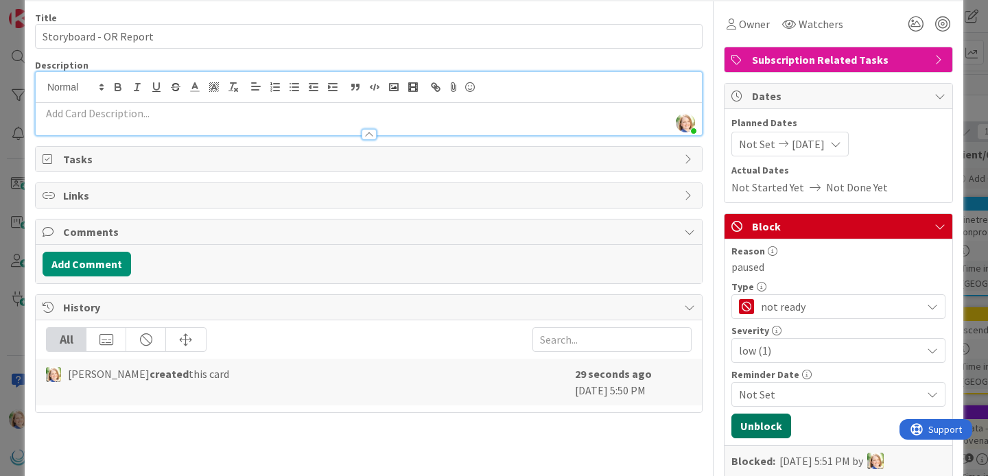
scroll to position [0, 0]
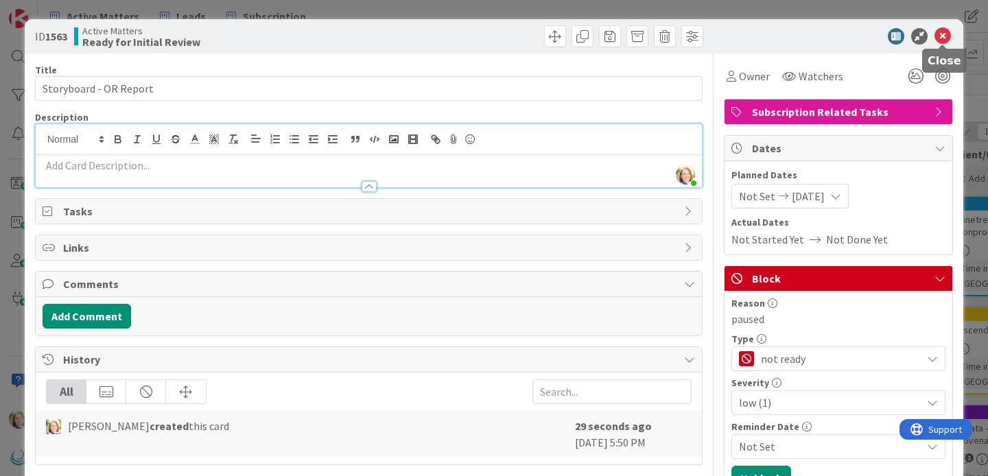
click at [940, 34] on icon at bounding box center [942, 36] width 16 height 16
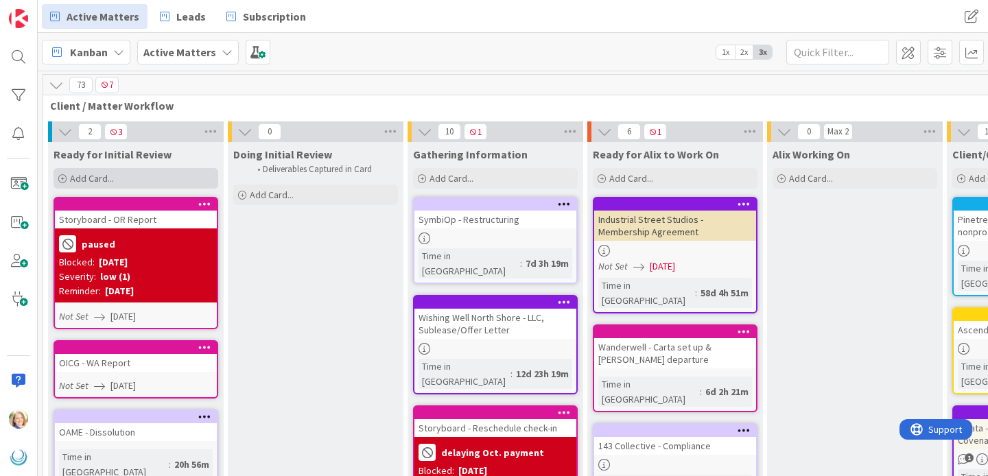
click at [137, 178] on div "Add Card..." at bounding box center [136, 178] width 165 height 21
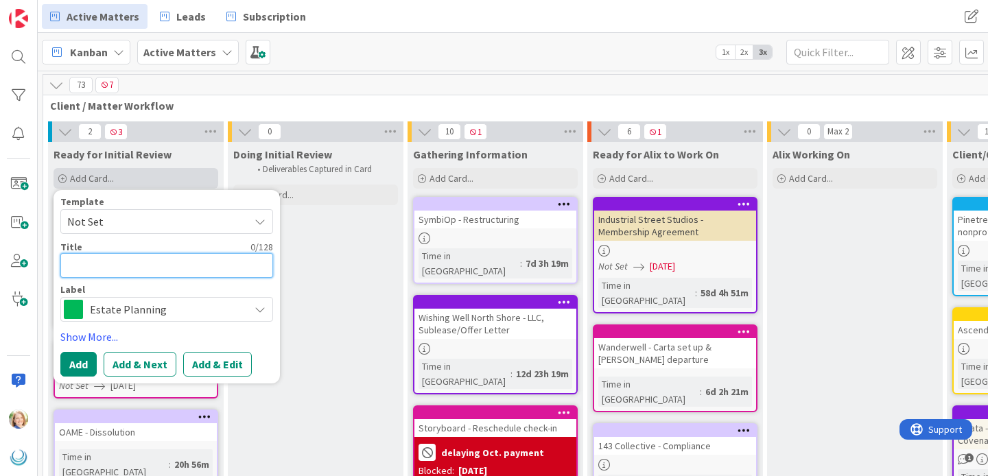
type textarea "x"
type textarea "M"
type textarea "x"
type textarea "Mo"
type textarea "x"
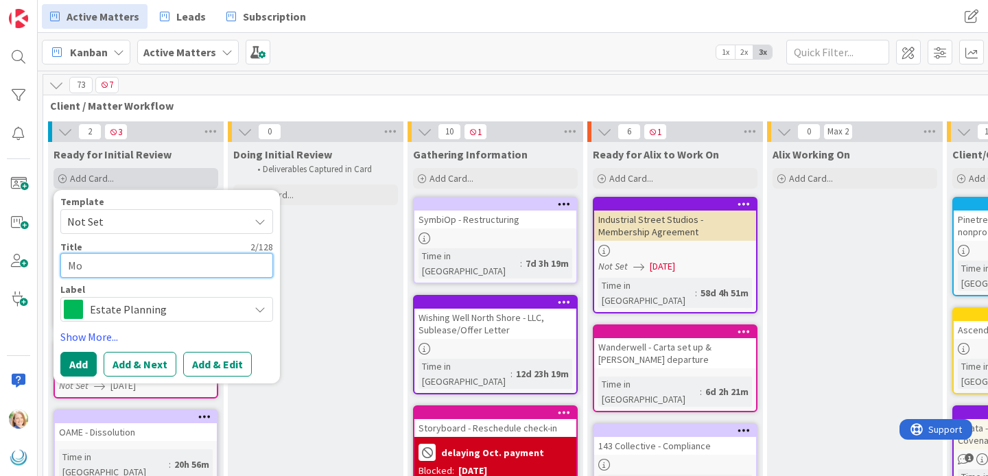
type textarea "Mob"
type textarea "x"
type textarea "Mobi"
type textarea "x"
type textarea "Mobil"
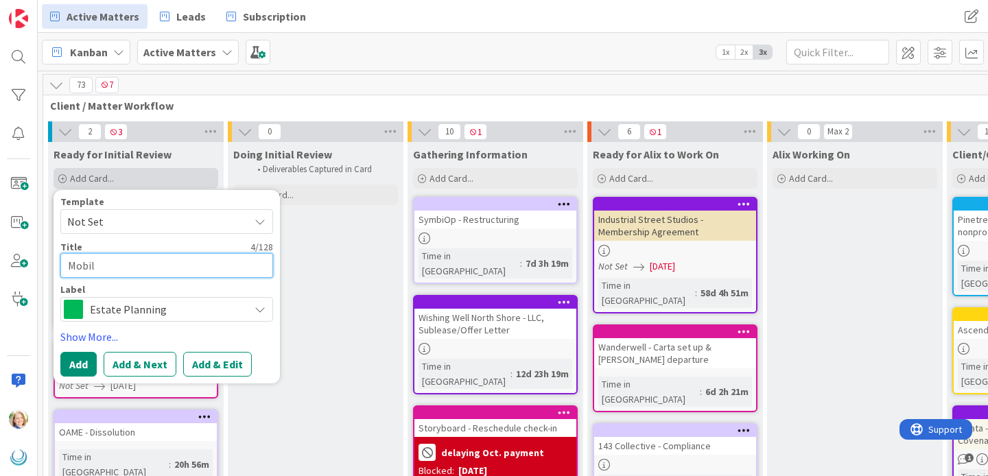
type textarea "x"
type textarea "Mobile"
type textarea "x"
type textarea "Mobile"
type textarea "x"
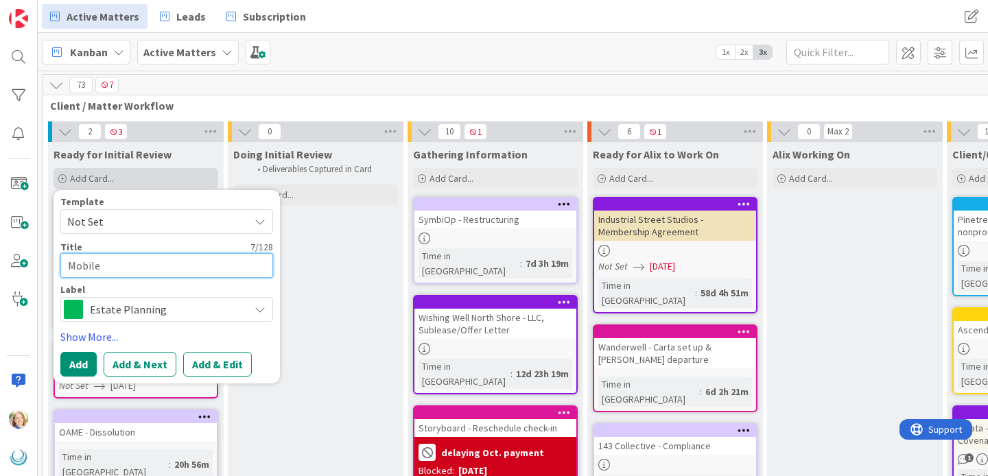
type textarea "Mobile S"
type textarea "x"
type textarea "Mobile Sc"
type textarea "x"
type textarea "Mobile Scre"
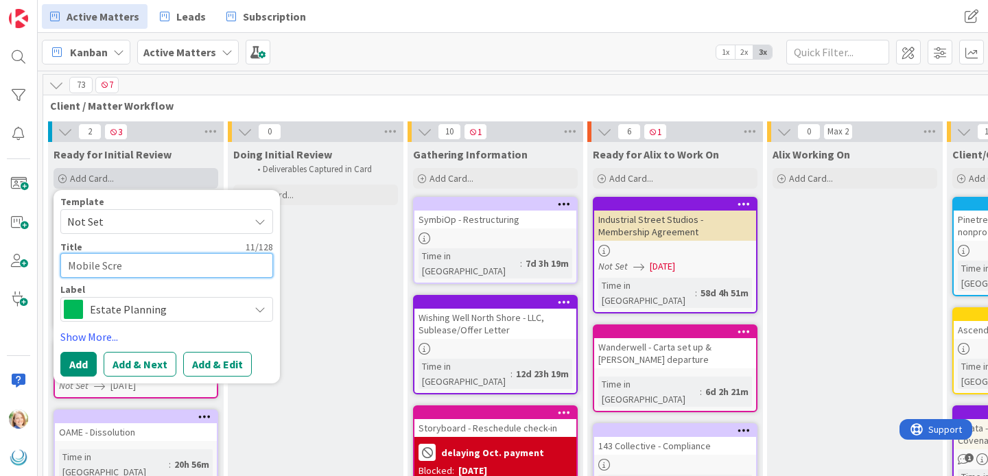
type textarea "x"
type textarea "Mobile Scree"
type textarea "x"
type textarea "Mobile Screen"
type textarea "x"
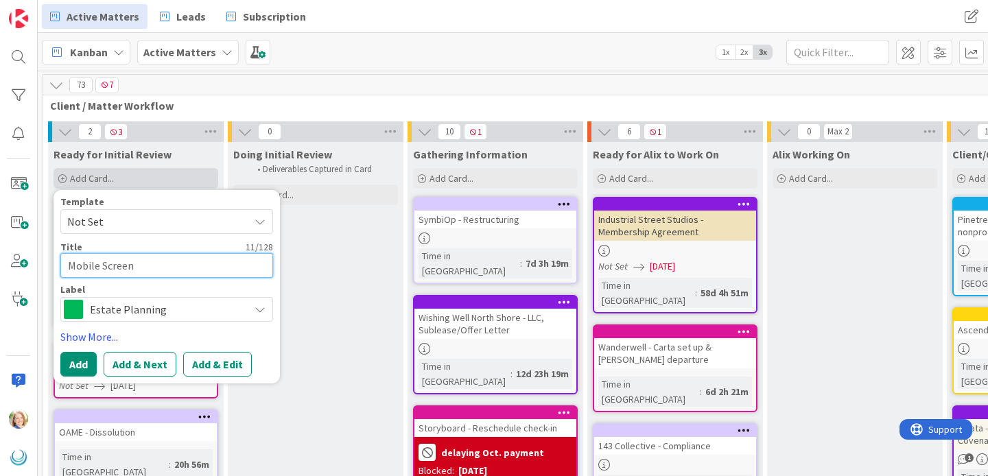
type textarea "Mobile Screens"
type textarea "x"
type textarea "Mobile Screens"
type textarea "x"
type textarea "Mobile Screens -"
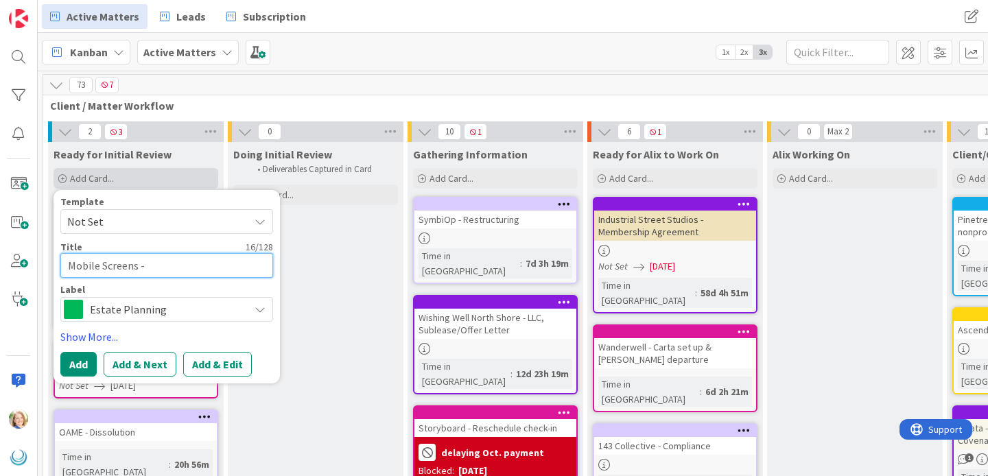
type textarea "x"
type textarea "Mobile Screens -"
type textarea "x"
type textarea "Mobile Screens - D"
type textarea "x"
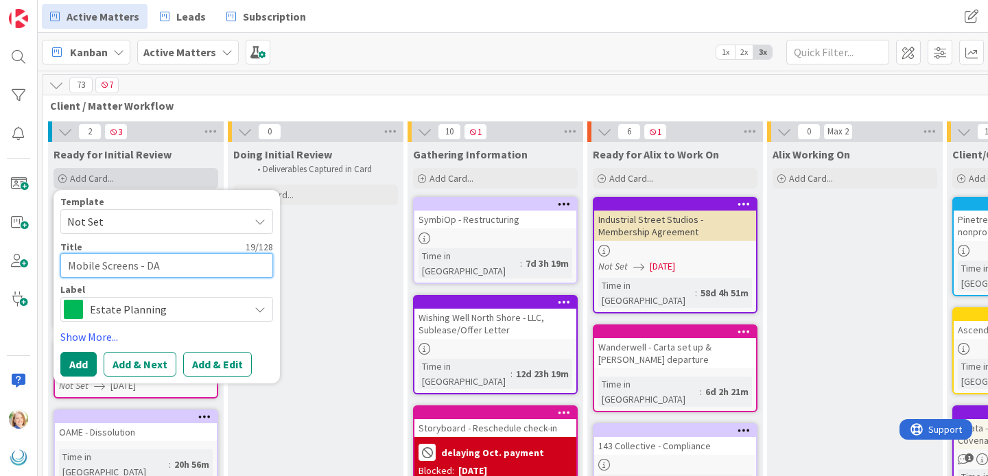
type textarea "Mobile Screens - DAM"
type textarea "x"
type textarea "Mobile Screens - DAMB"
type textarea "x"
type textarea "Mobile Screens - DAMB"
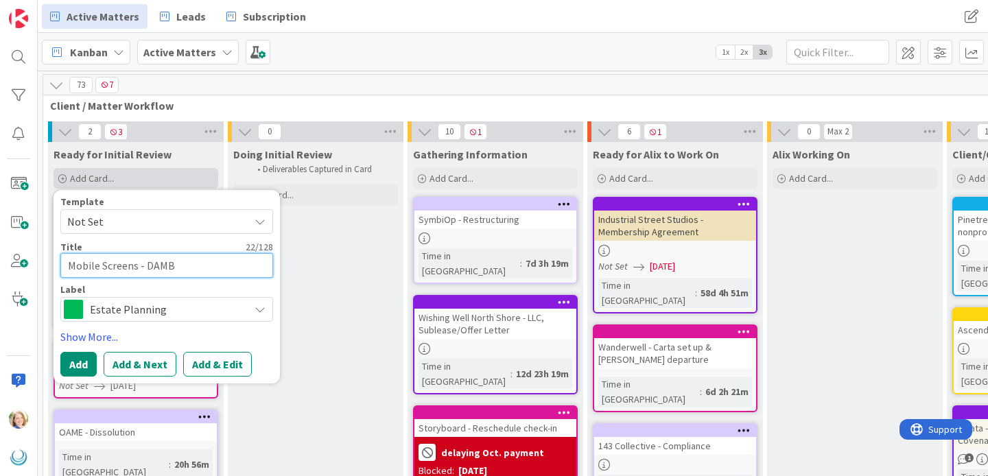
type textarea "x"
type textarea "Mobile Screens - DAMB +"
type textarea "x"
type textarea "Mobile Screens - DAMB +"
type textarea "x"
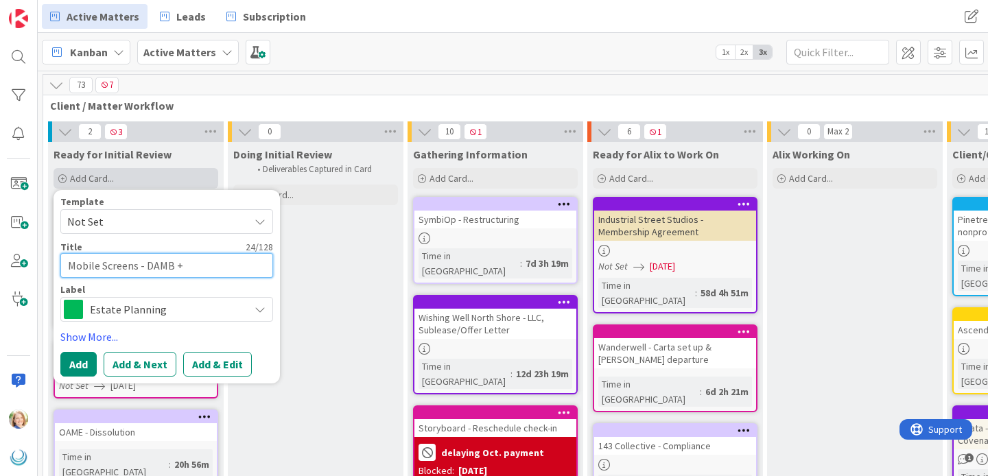
type textarea "Mobile Screens - DAMB + A"
type textarea "x"
type textarea "Mobile Screens - DAMB + AB"
type textarea "x"
type textarea "Mobile Screens - DAMB + ABN"
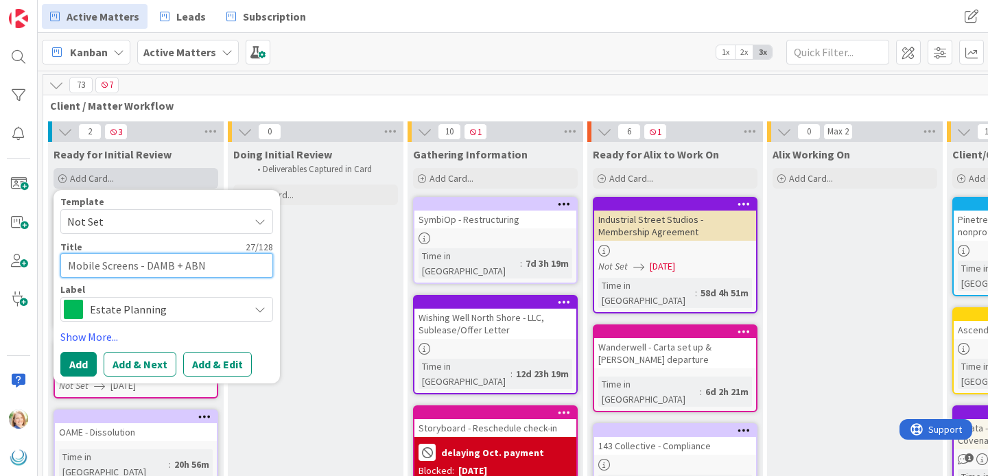
type textarea "x"
type textarea "Mobile Screens - DAMB + ABNs"
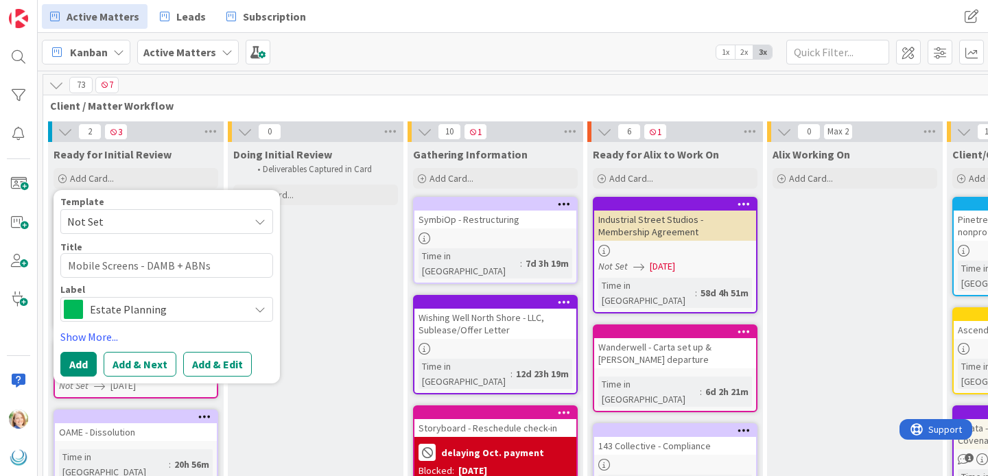
click at [130, 307] on span "Estate Planning" at bounding box center [166, 309] width 152 height 19
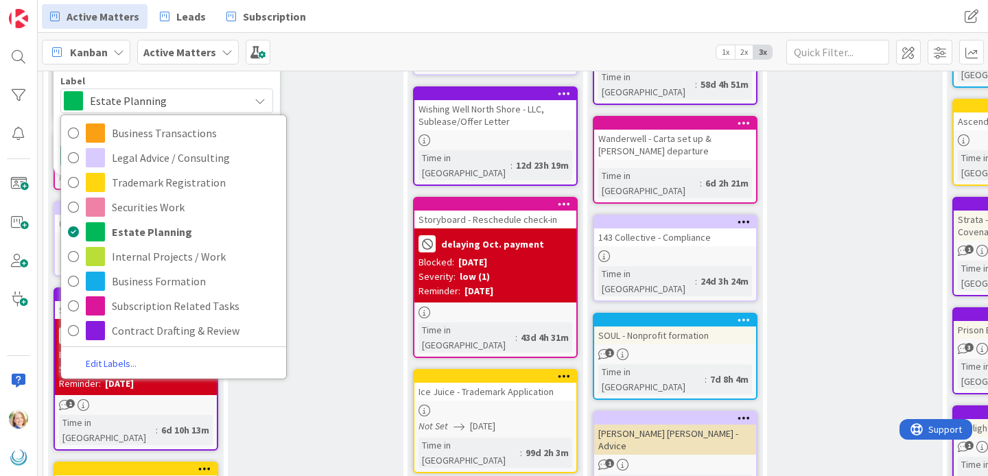
scroll to position [222, 0]
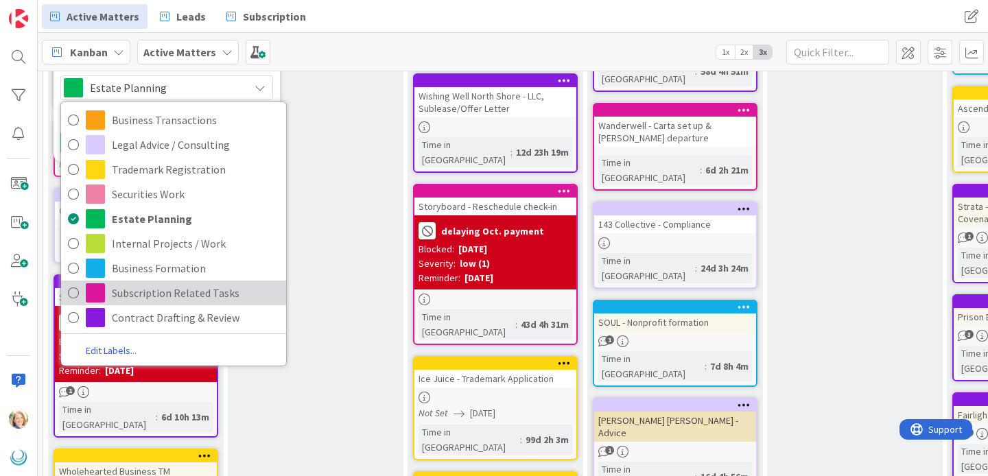
click at [154, 297] on span "Subscription Related Tasks" at bounding box center [195, 293] width 167 height 21
type textarea "x"
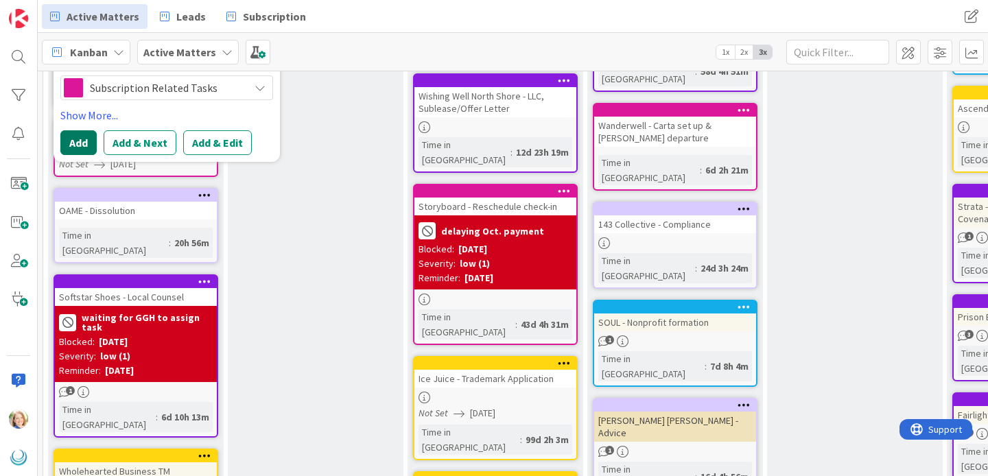
click at [80, 145] on button "Add" at bounding box center [78, 142] width 36 height 25
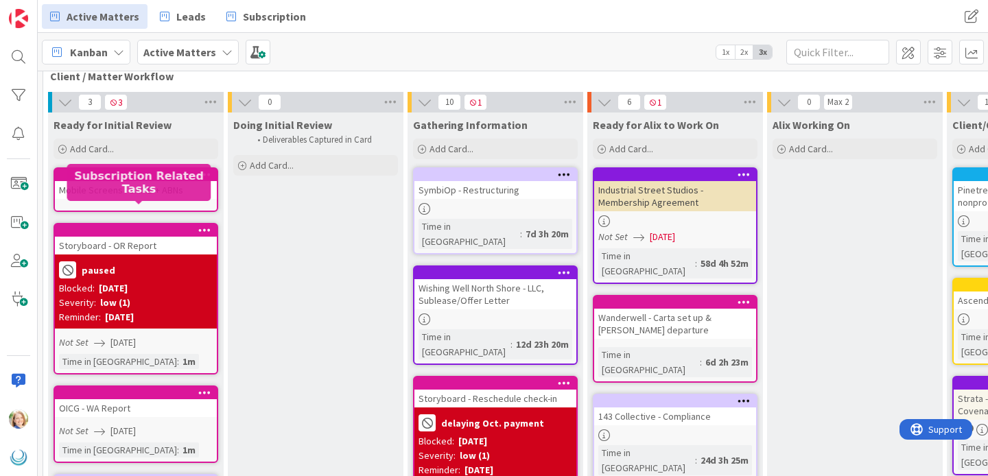
scroll to position [0, 0]
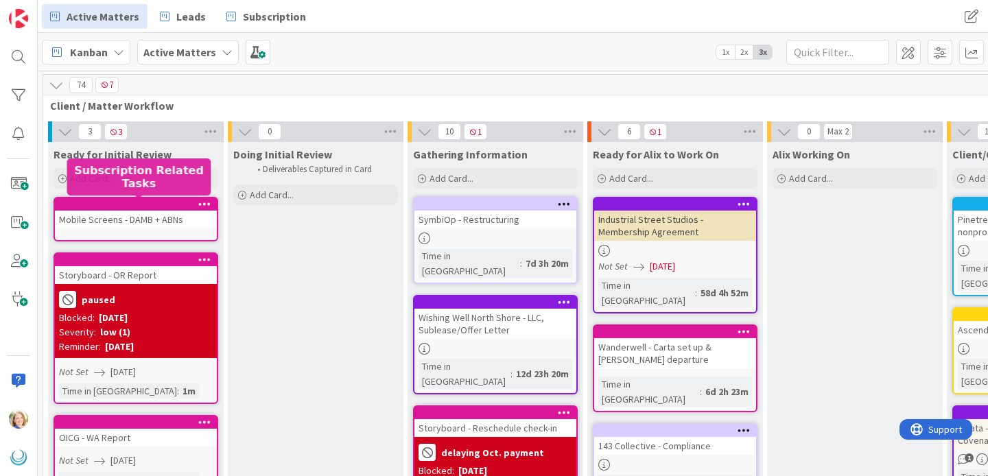
click at [134, 201] on div at bounding box center [139, 205] width 156 height 10
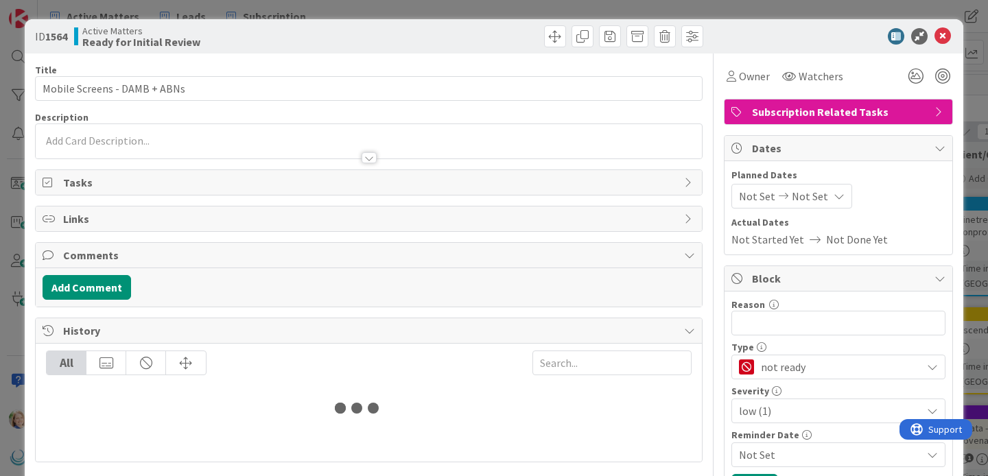
click at [802, 197] on span "Not Set" at bounding box center [810, 196] width 36 height 16
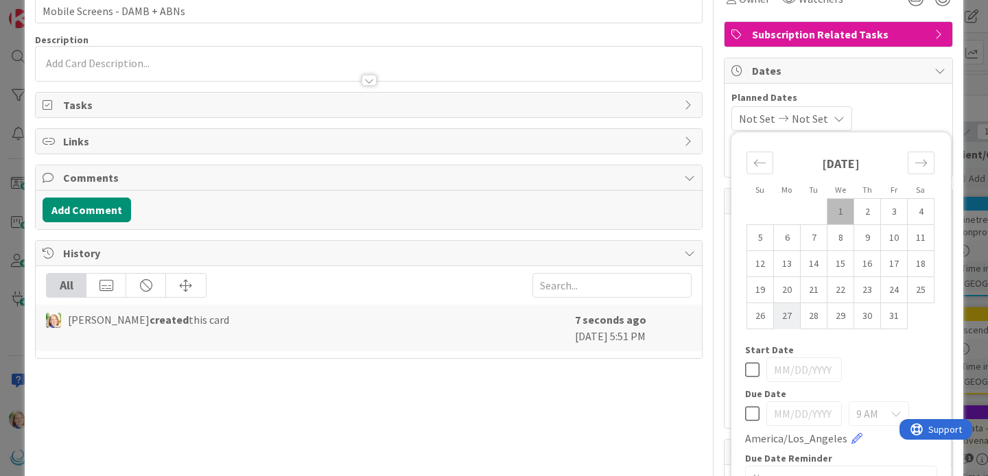
scroll to position [124, 0]
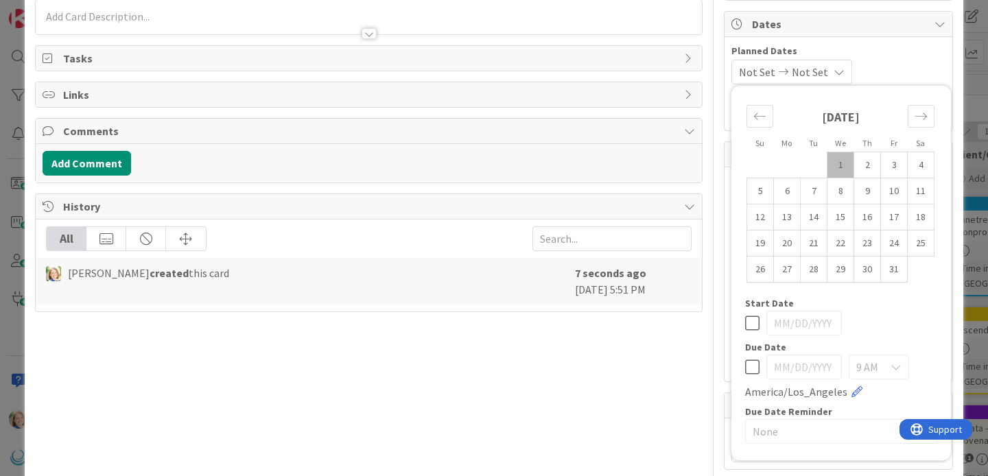
click at [750, 364] on icon at bounding box center [752, 367] width 14 height 16
click at [797, 365] on input "[DATE]" at bounding box center [803, 367] width 75 height 25
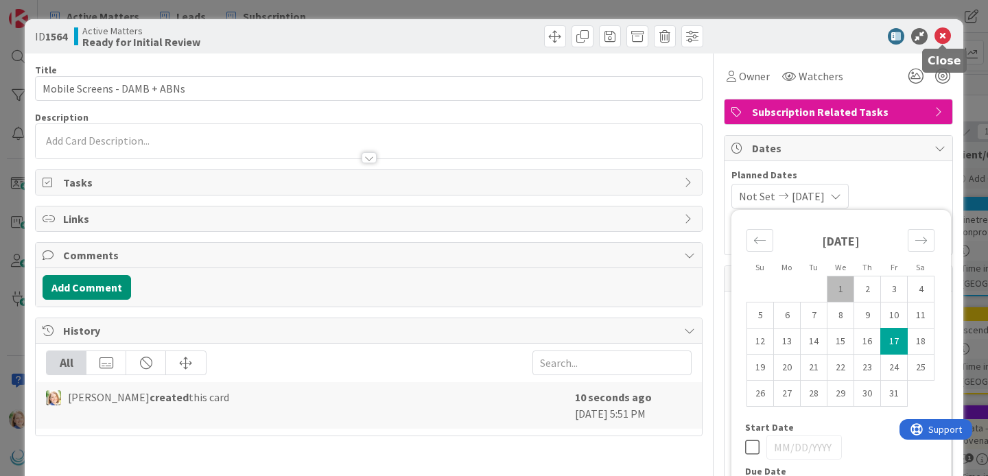
type input "[DATE]"
click at [939, 36] on icon at bounding box center [942, 36] width 16 height 16
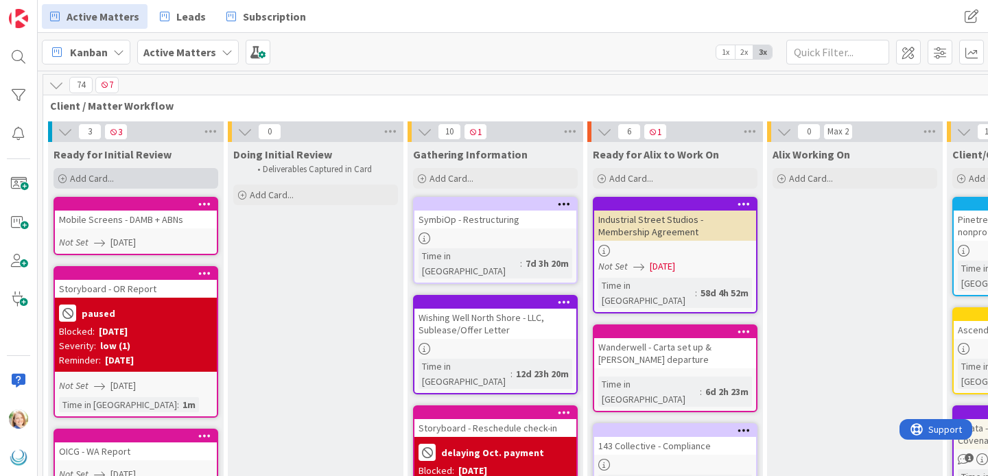
click at [134, 182] on div "Add Card..." at bounding box center [136, 178] width 165 height 21
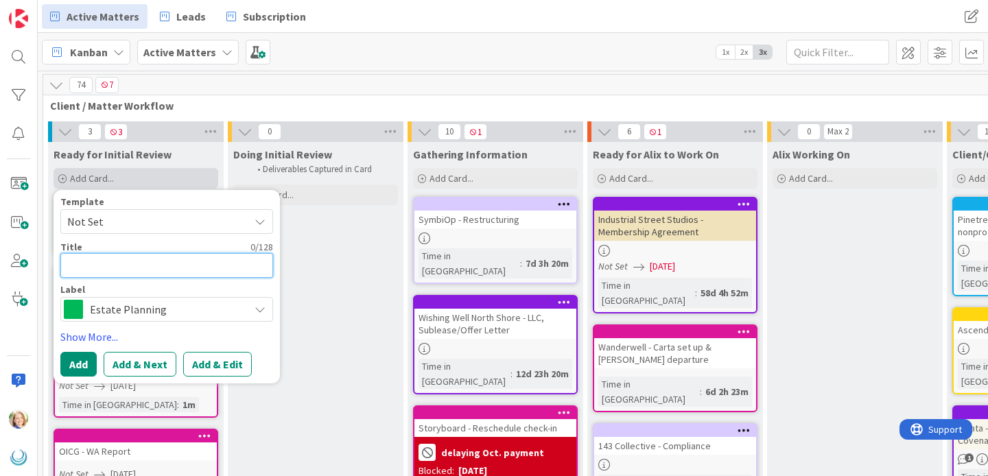
type textarea "x"
type textarea "W"
type textarea "x"
type textarea "Wa"
type textarea "x"
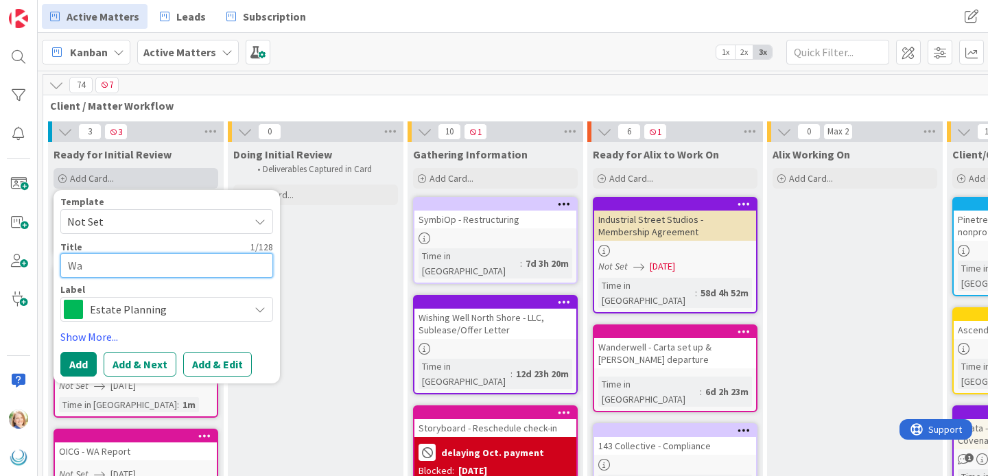
type textarea "Wan"
type textarea "x"
type textarea "Wand"
type textarea "x"
type textarea "Wande"
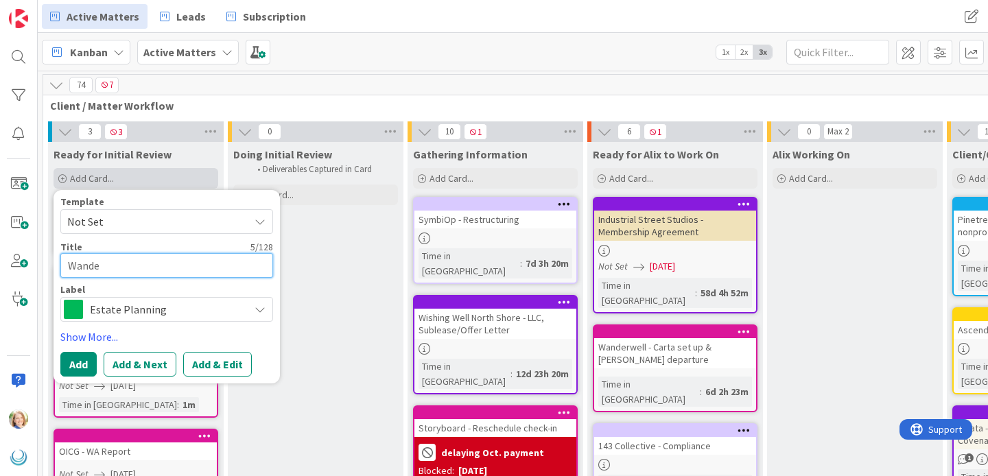
type textarea "x"
type textarea "Wander"
type textarea "x"
type textarea "Wanderw"
type textarea "x"
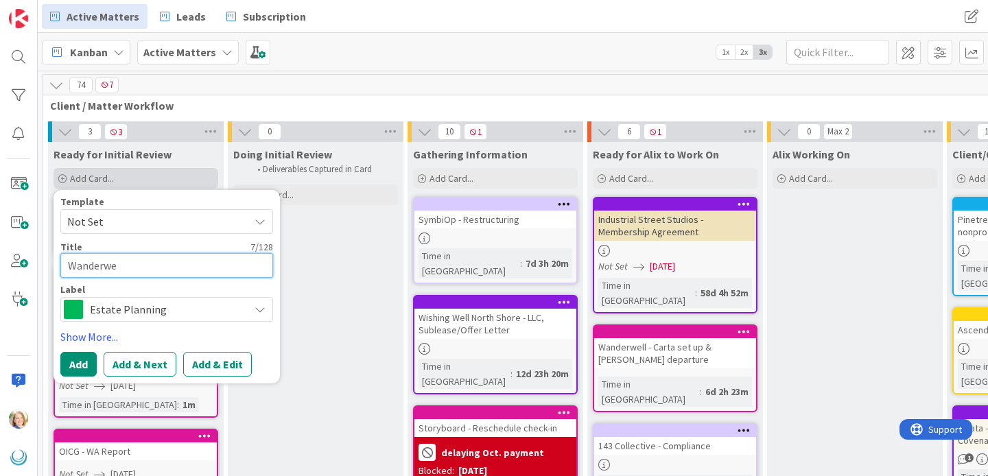
type textarea "Wanderwel"
type textarea "x"
type textarea "Wanderwell"
type textarea "x"
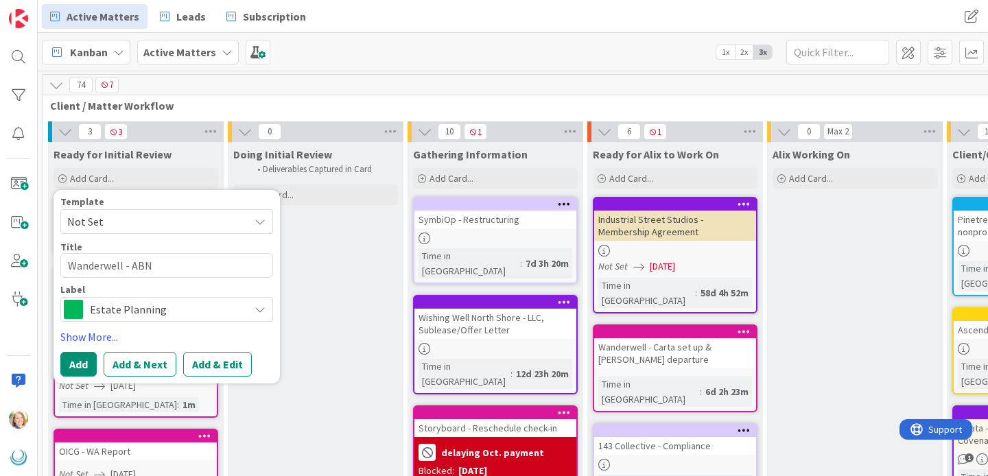
click at [133, 312] on span "Estate Planning" at bounding box center [166, 309] width 152 height 19
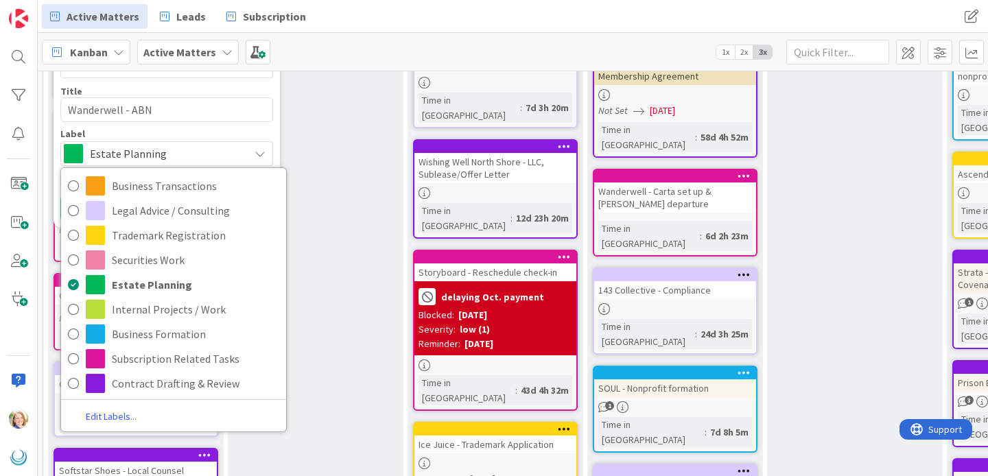
scroll to position [250, 0]
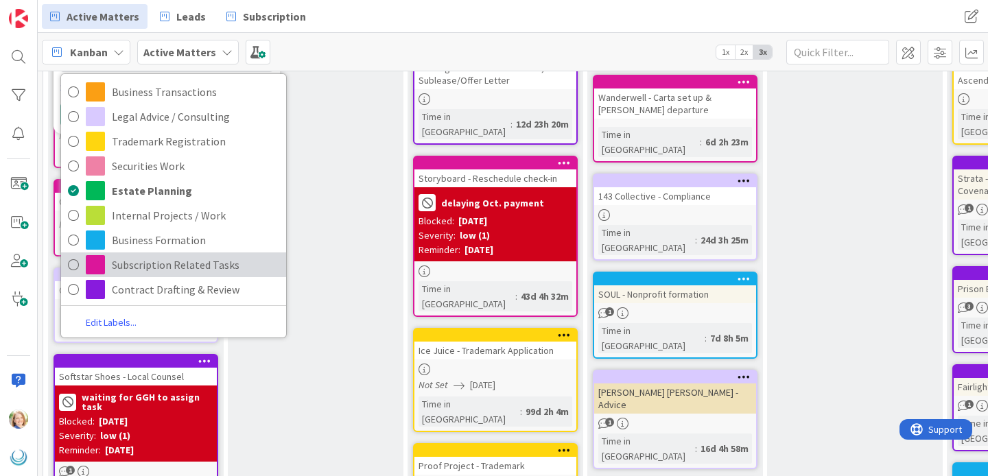
click at [139, 266] on span "Subscription Related Tasks" at bounding box center [195, 265] width 167 height 21
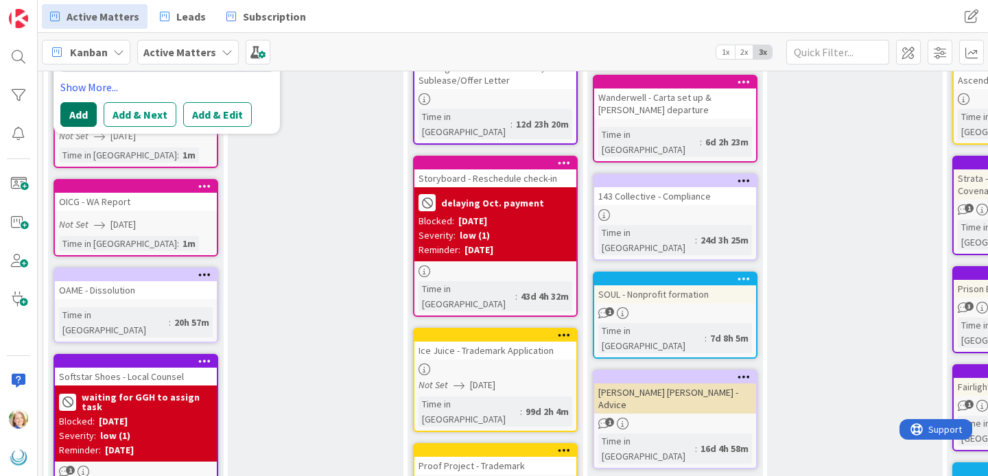
click at [82, 113] on button "Add" at bounding box center [78, 114] width 36 height 25
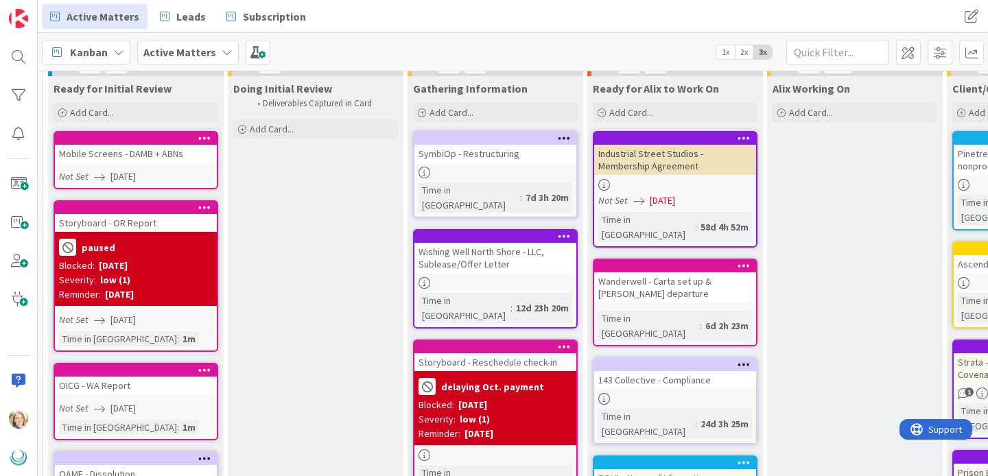
scroll to position [0, 0]
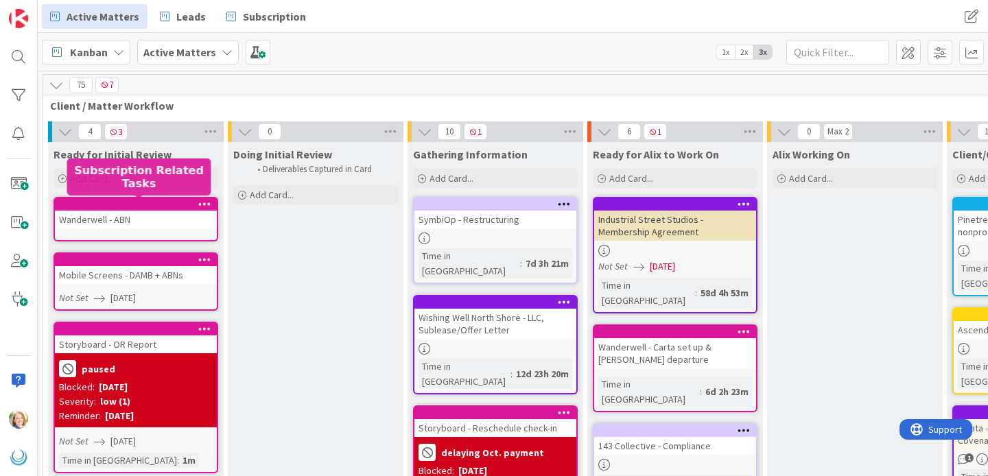
click at [140, 207] on div at bounding box center [139, 205] width 156 height 10
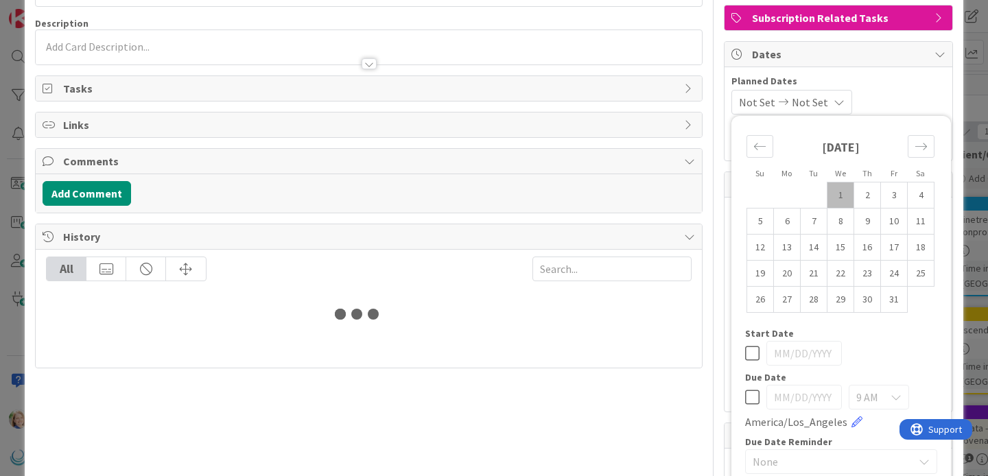
scroll to position [136, 0]
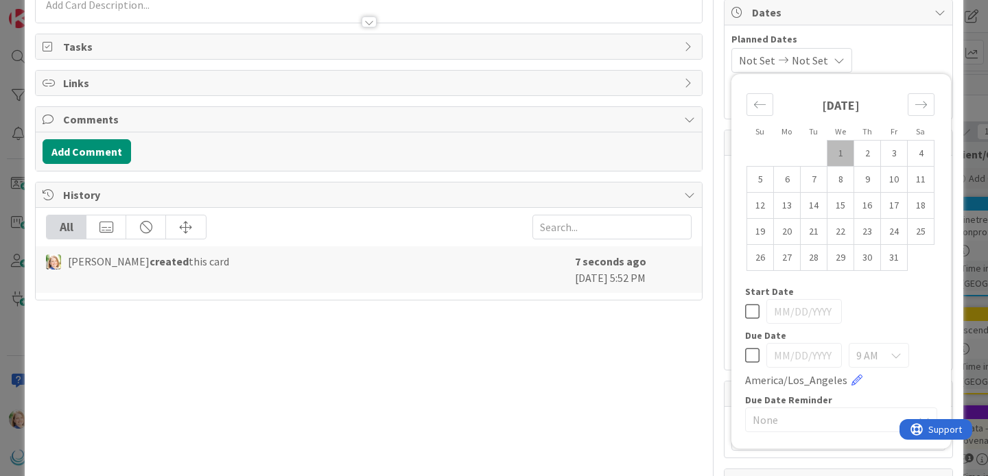
click at [748, 357] on icon at bounding box center [752, 355] width 14 height 16
click at [800, 357] on input "[DATE]" at bounding box center [803, 355] width 75 height 25
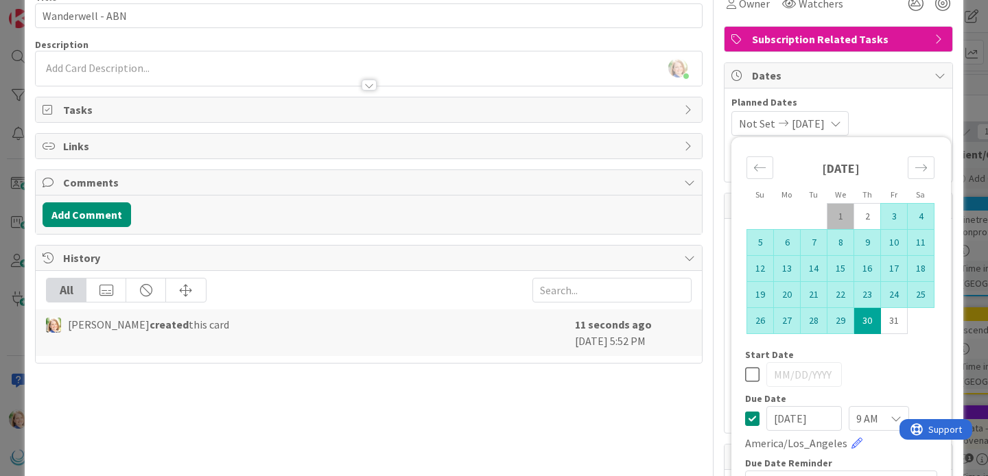
scroll to position [0, 0]
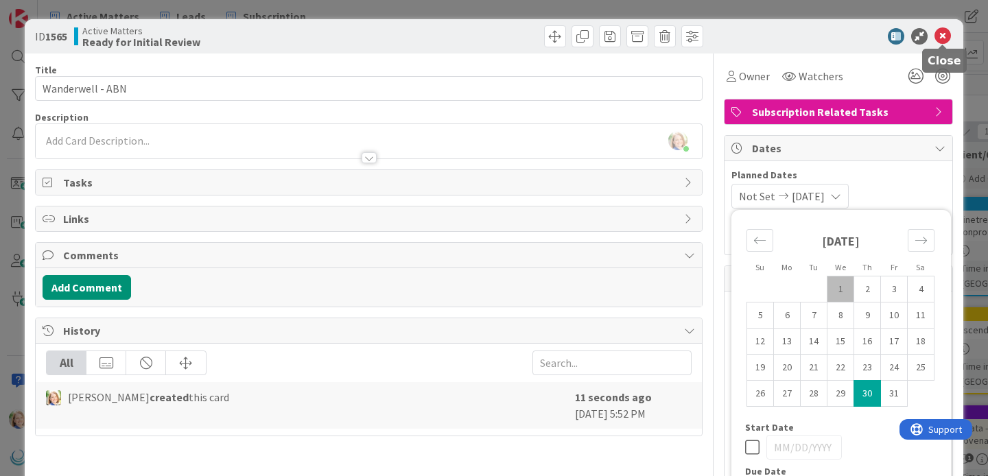
click at [941, 33] on icon at bounding box center [942, 36] width 16 height 16
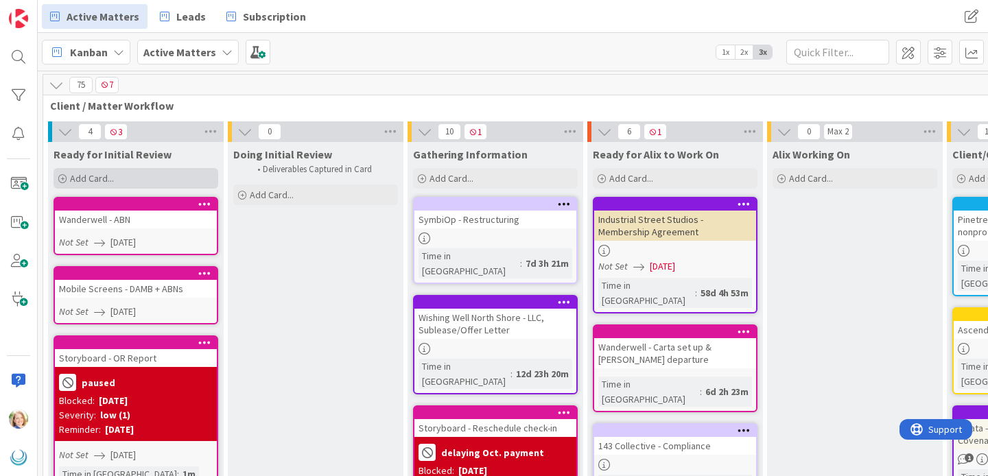
click at [97, 178] on span "Add Card..." at bounding box center [92, 178] width 44 height 12
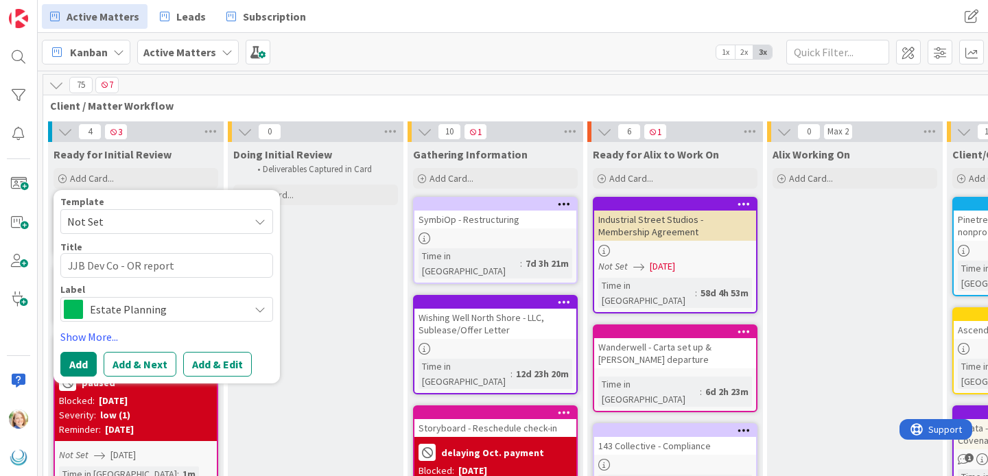
click at [141, 307] on span "Estate Planning" at bounding box center [166, 309] width 152 height 19
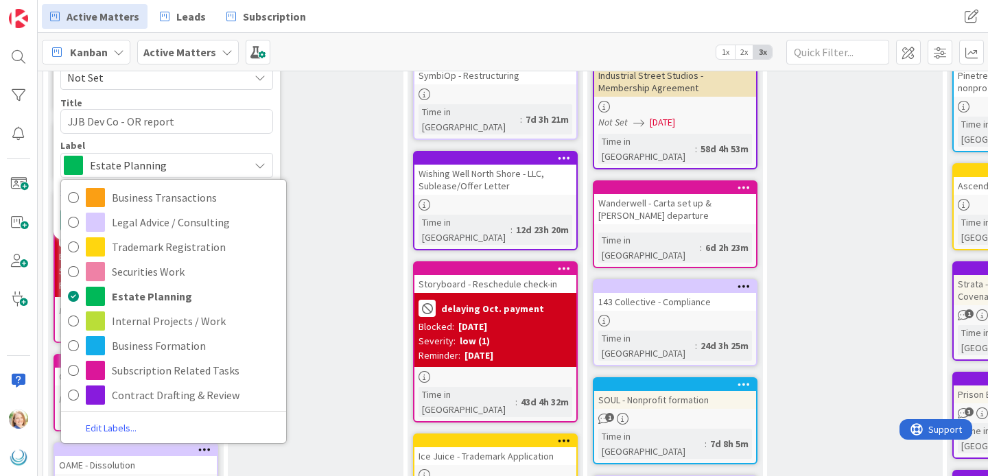
scroll to position [287, 0]
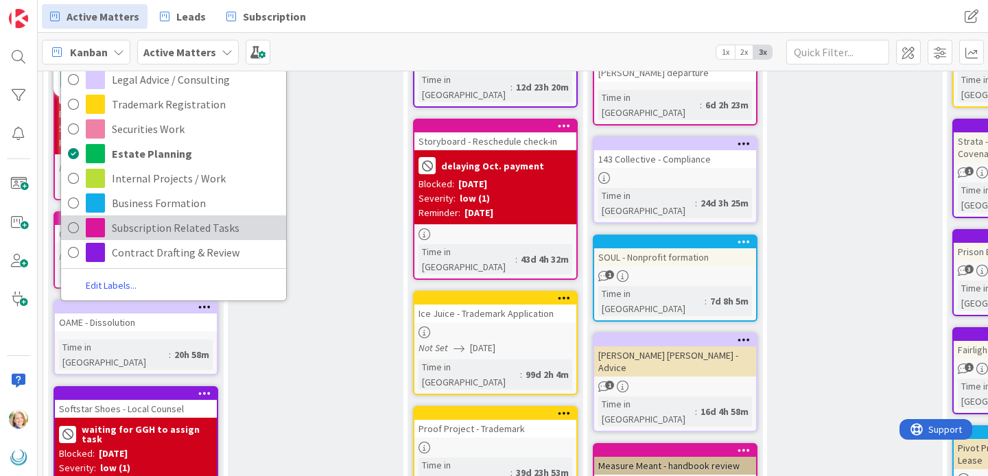
click at [143, 231] on span "Subscription Related Tasks" at bounding box center [195, 227] width 167 height 21
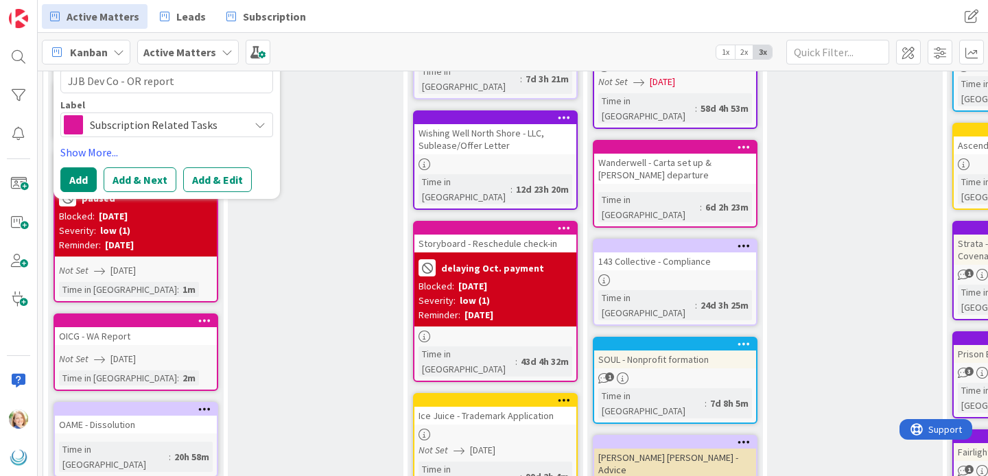
scroll to position [120, 0]
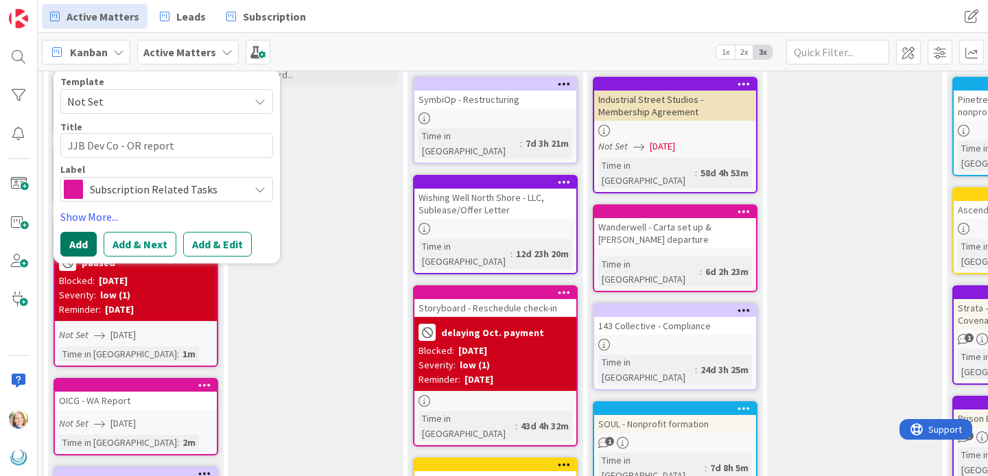
click at [87, 241] on button "Add" at bounding box center [78, 244] width 36 height 25
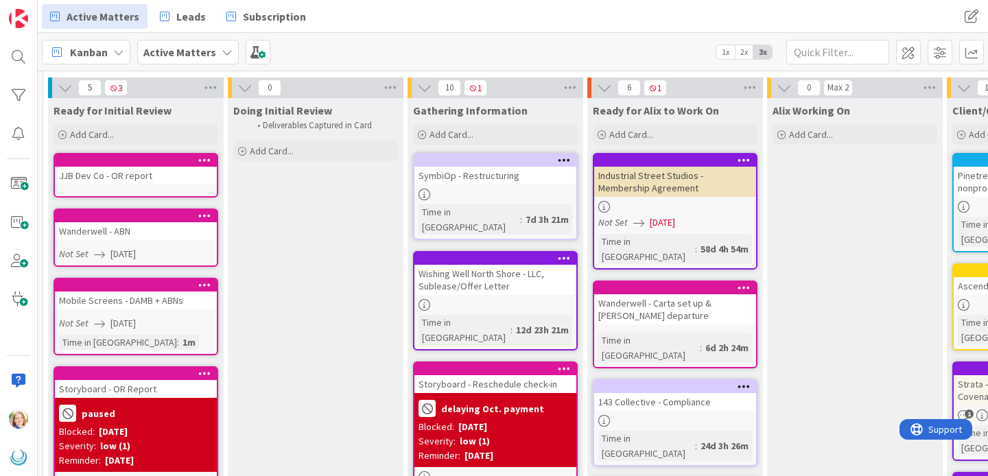
scroll to position [17, 0]
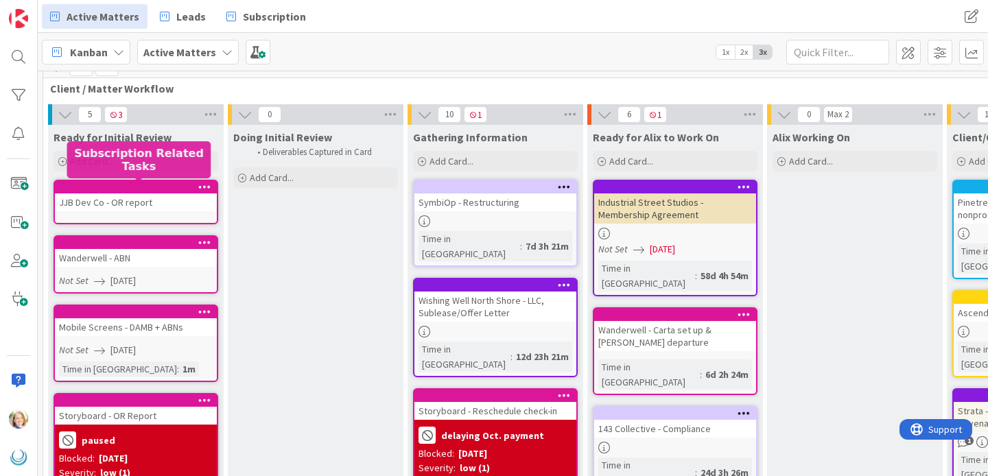
click at [124, 185] on div at bounding box center [139, 187] width 156 height 10
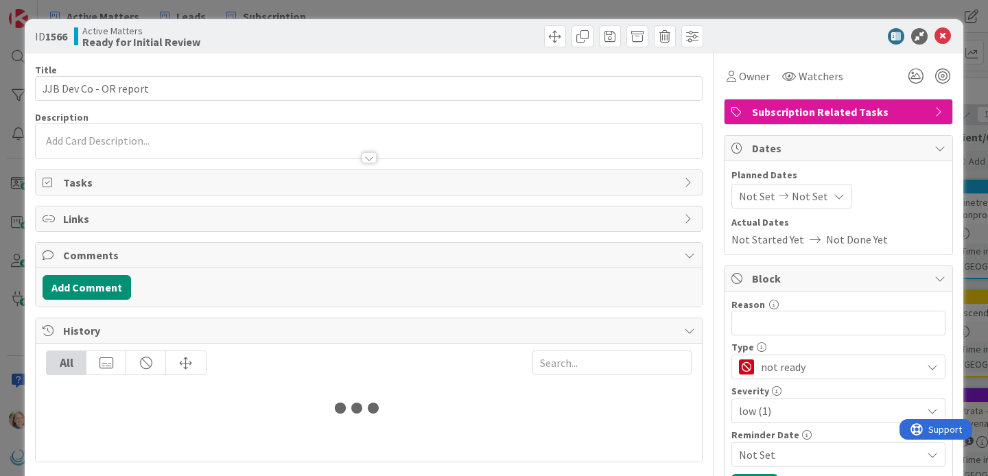
click at [809, 191] on span "Not Set" at bounding box center [810, 196] width 36 height 16
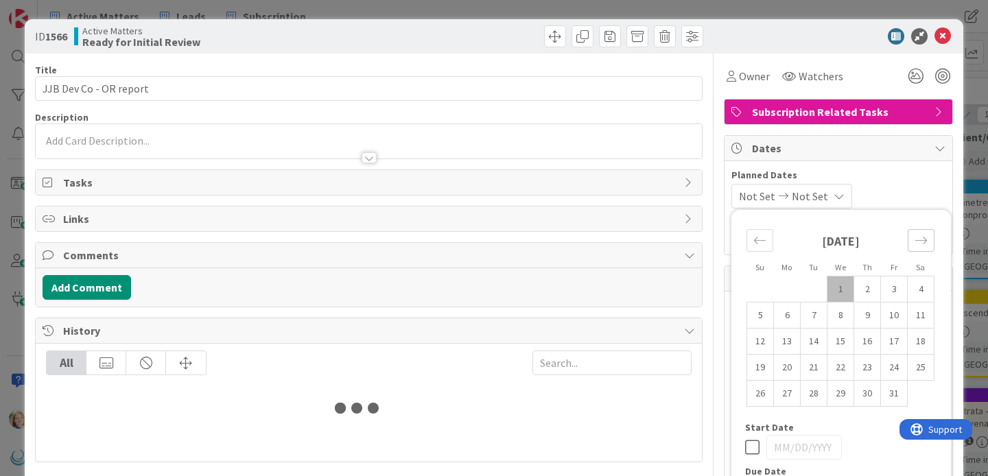
click at [923, 236] on icon "Move forward to switch to the next month." at bounding box center [921, 240] width 13 height 13
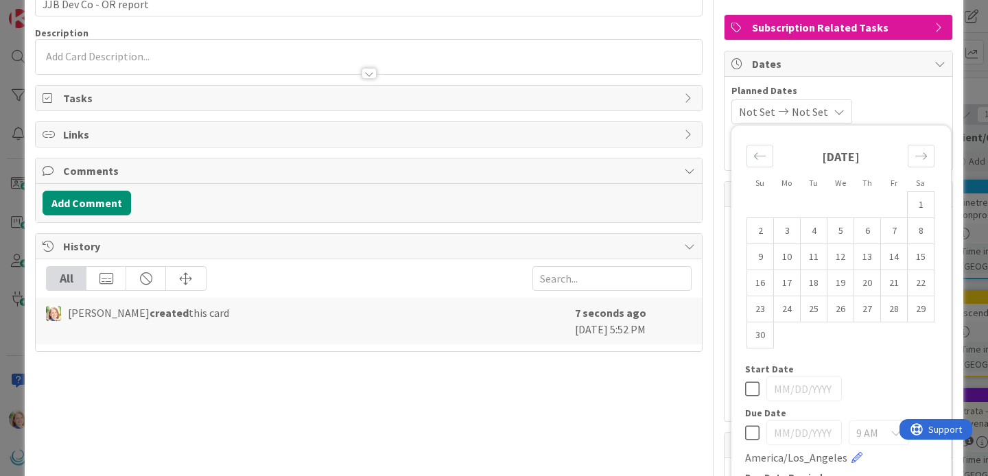
scroll to position [129, 0]
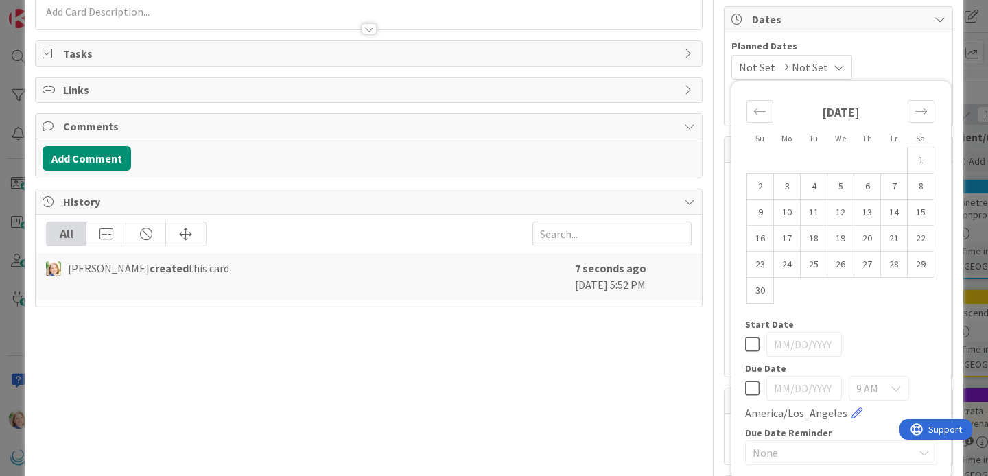
click at [756, 387] on icon at bounding box center [752, 388] width 14 height 16
click at [842, 186] on td "5" at bounding box center [840, 187] width 27 height 26
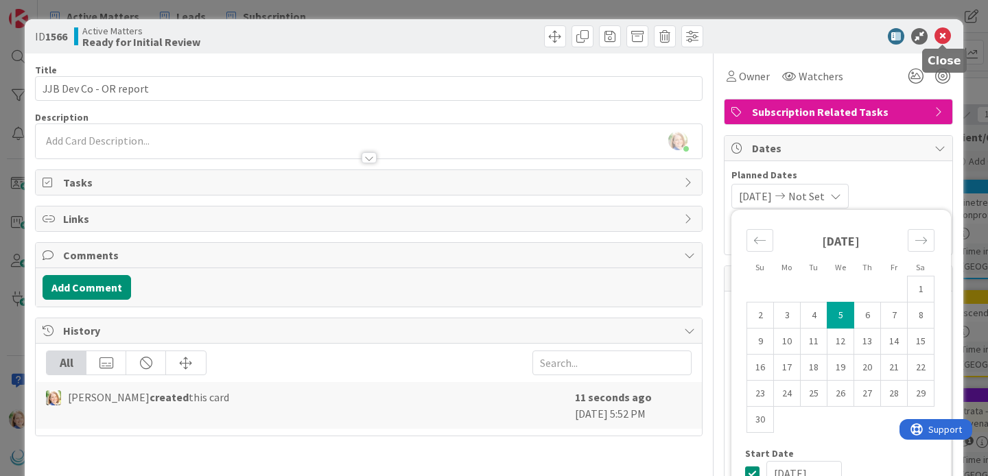
click at [939, 37] on icon at bounding box center [942, 36] width 16 height 16
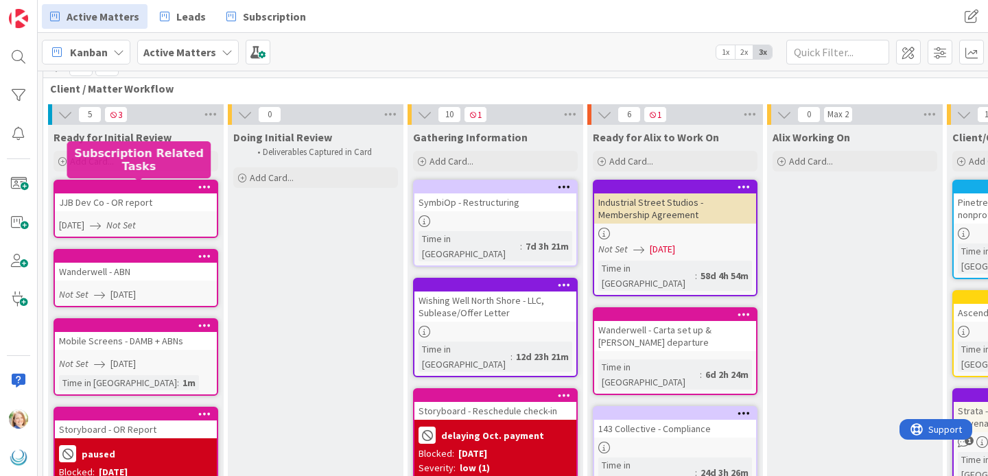
click at [137, 189] on div at bounding box center [139, 187] width 156 height 10
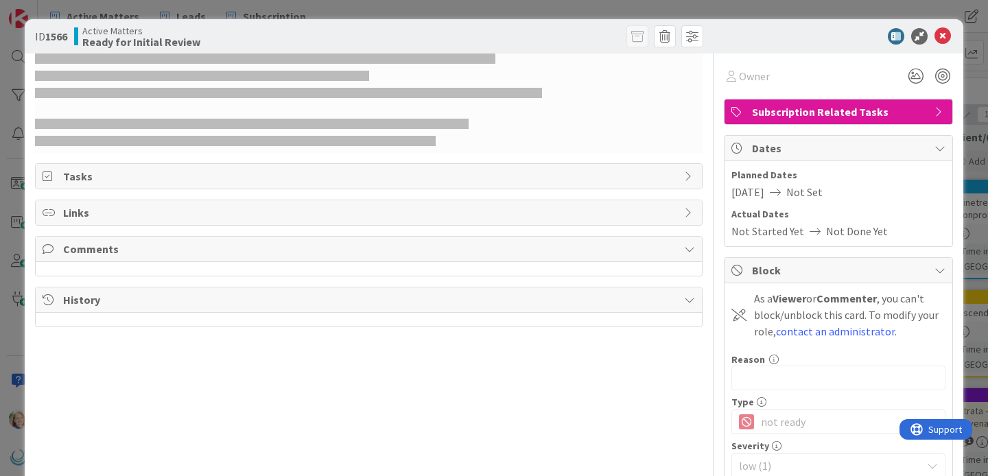
click at [786, 196] on icon at bounding box center [775, 192] width 22 height 11
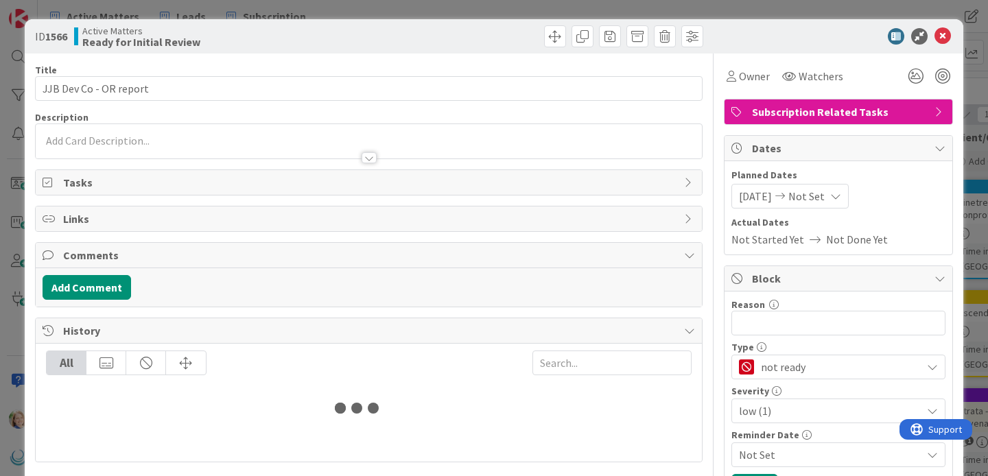
click at [764, 200] on span "[DATE]" at bounding box center [755, 196] width 33 height 16
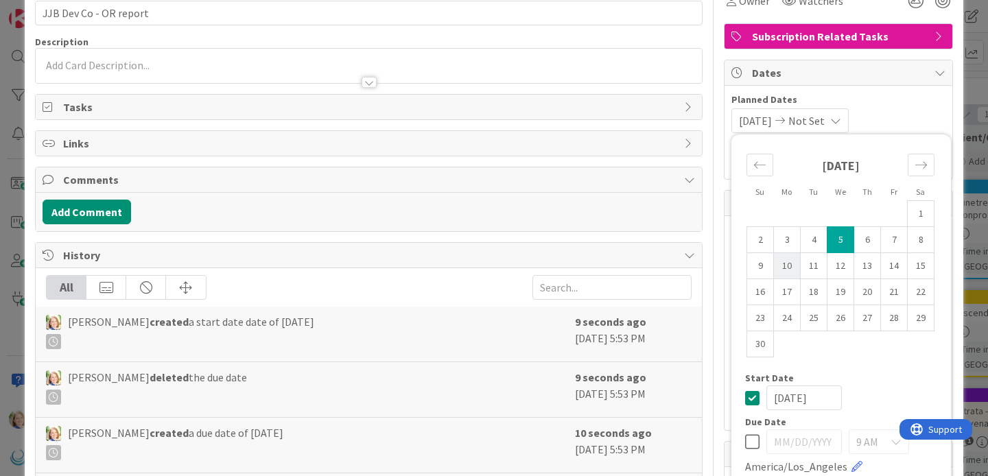
scroll to position [107, 0]
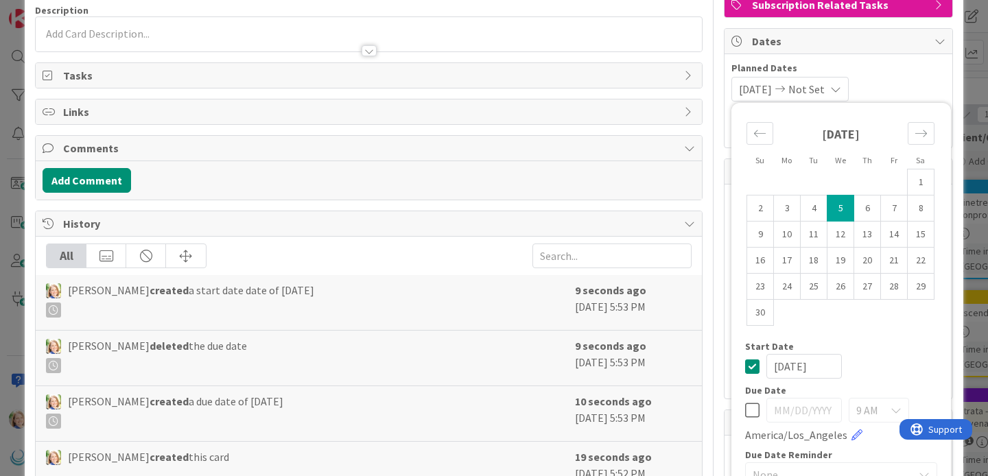
click at [750, 366] on icon at bounding box center [752, 366] width 14 height 16
click at [750, 406] on icon at bounding box center [752, 410] width 14 height 16
drag, startPoint x: 784, startPoint y: 411, endPoint x: 760, endPoint y: 408, distance: 24.2
click at [760, 408] on div "[DATE] 9 AM America/Los_Angeles" at bounding box center [841, 420] width 192 height 45
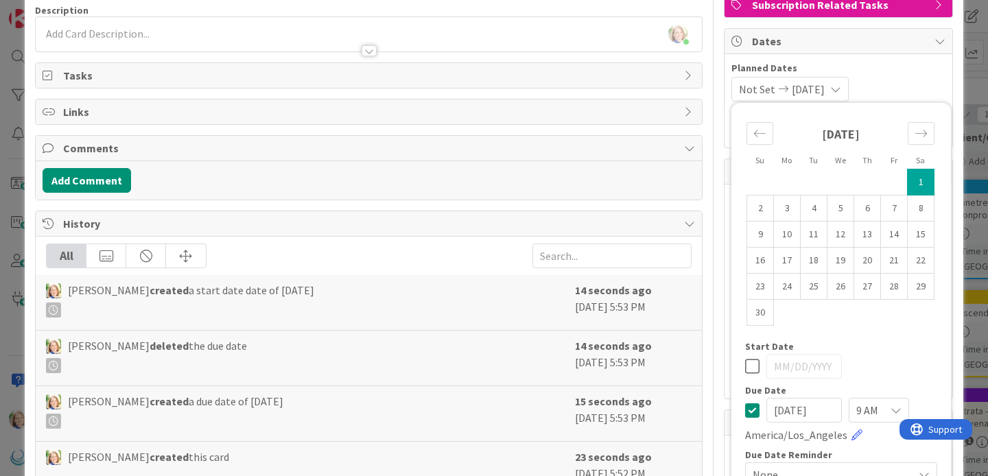
click at [799, 408] on input "[DATE]" at bounding box center [803, 410] width 75 height 25
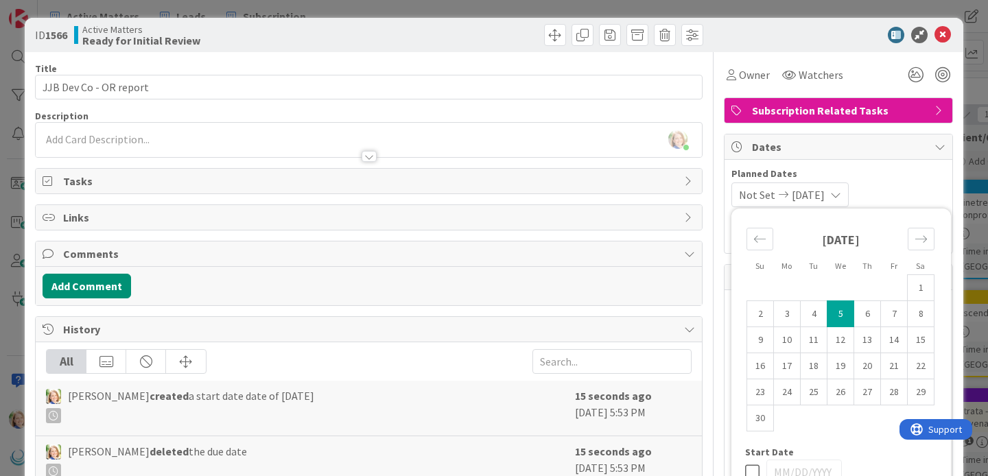
scroll to position [0, 0]
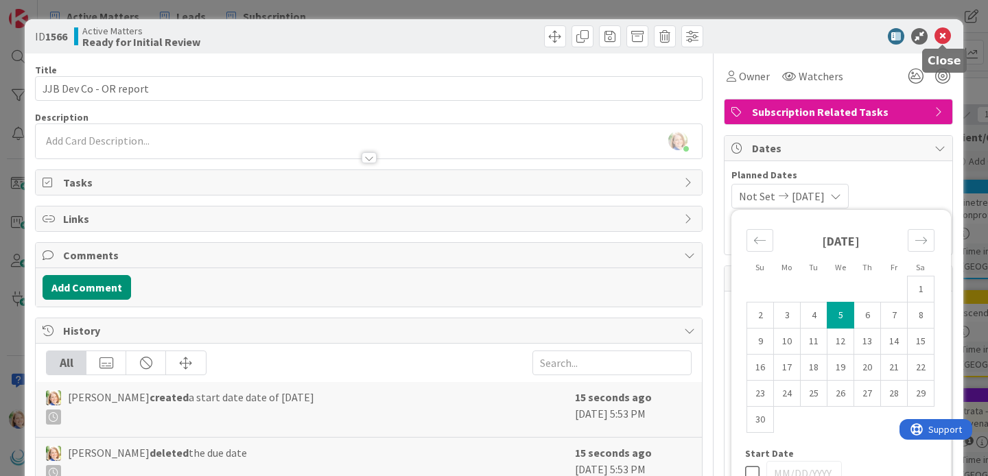
click at [939, 32] on icon at bounding box center [942, 36] width 16 height 16
